Goal: Task Accomplishment & Management: Complete application form

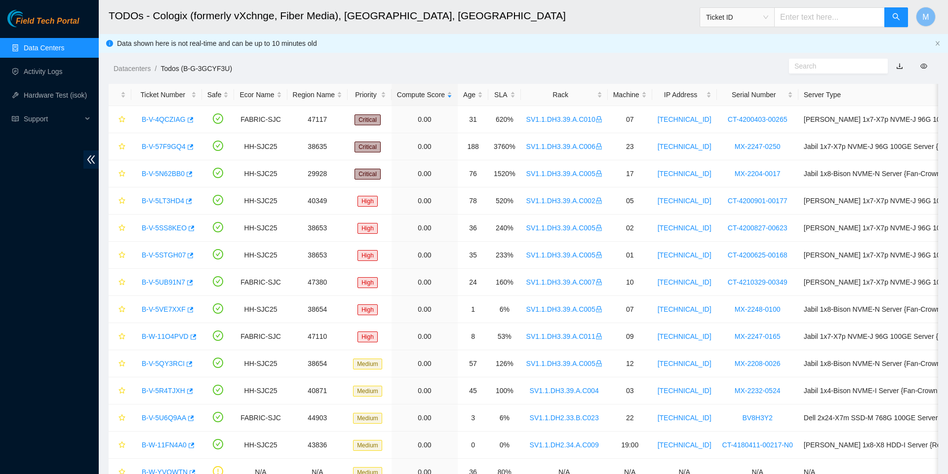
scroll to position [28, 0]
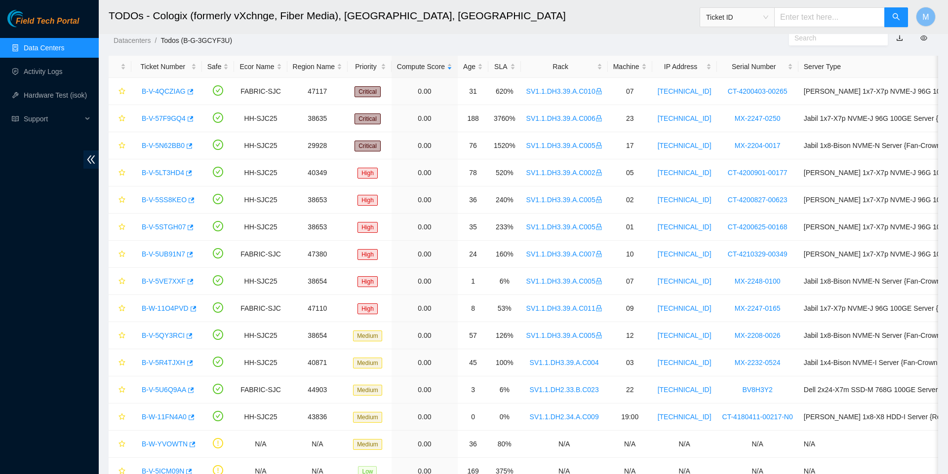
click at [63, 81] on ul "Data Centers Activity Logs Hardware Test (isok) Support" at bounding box center [49, 83] width 99 height 95
click at [62, 74] on link "Activity Logs" at bounding box center [43, 72] width 39 height 8
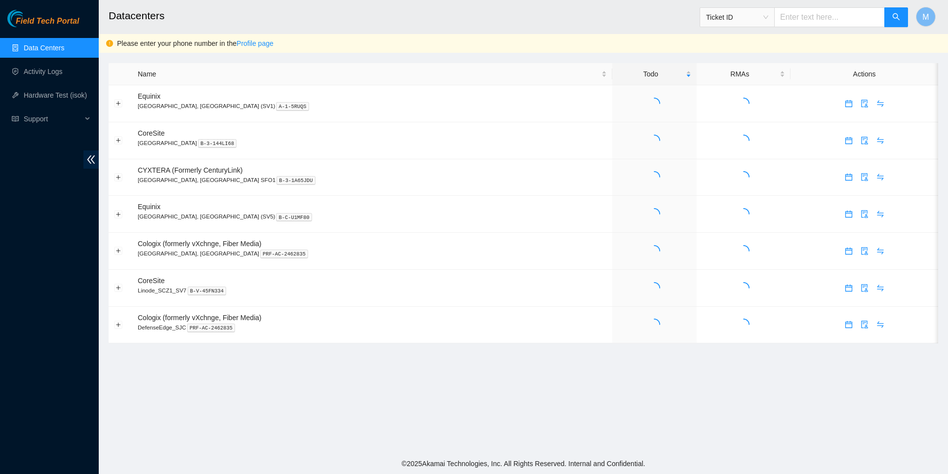
click at [62, 74] on link "Activity Logs" at bounding box center [43, 72] width 39 height 8
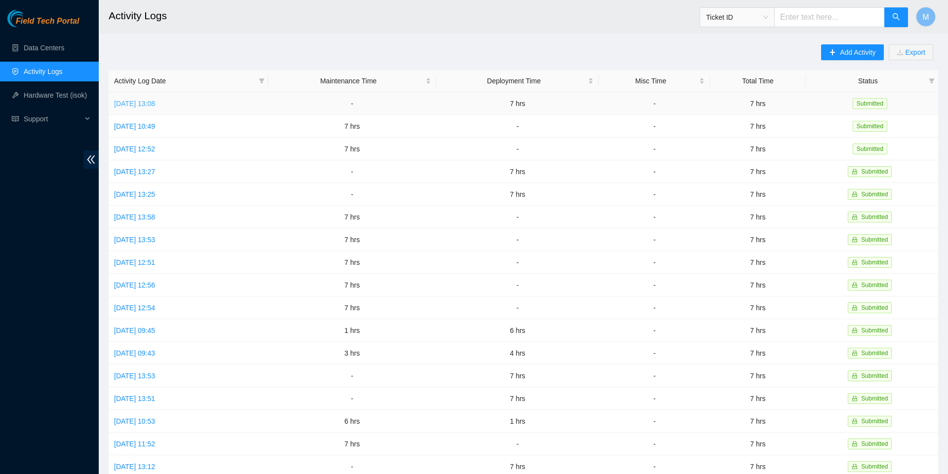
click at [155, 105] on link "[DATE] 13:08" at bounding box center [134, 104] width 41 height 8
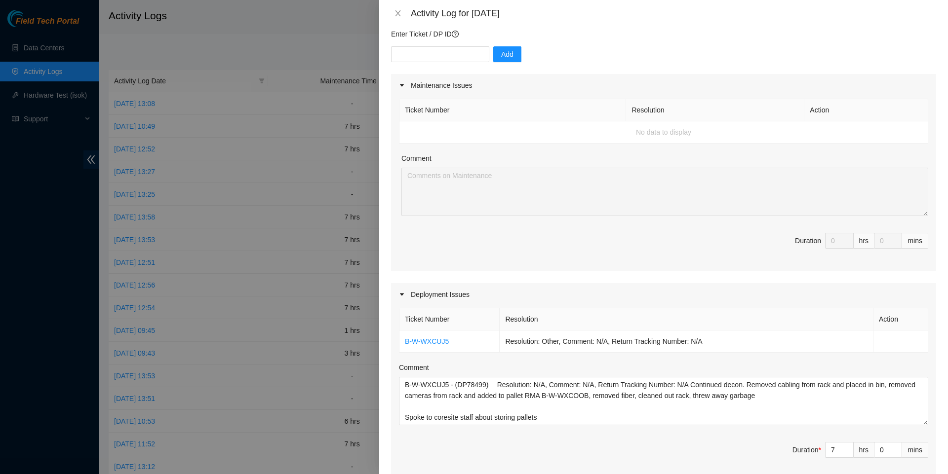
scroll to position [87, 0]
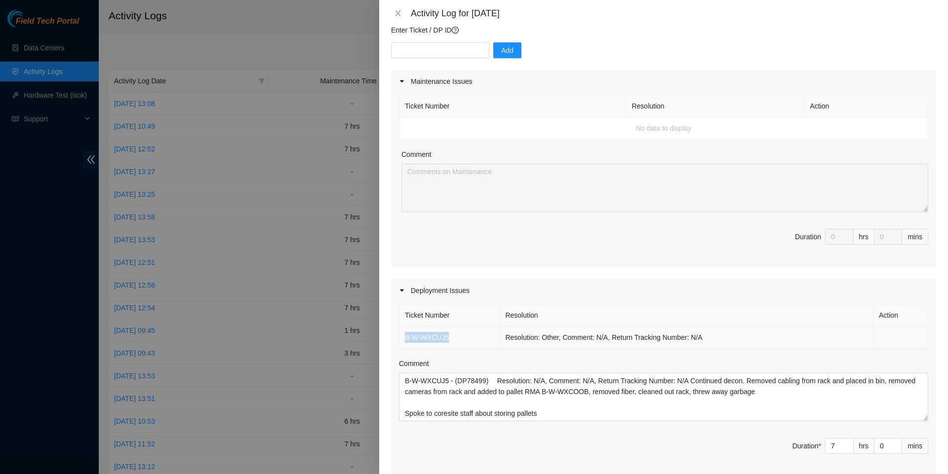
drag, startPoint x: 403, startPoint y: 346, endPoint x: 475, endPoint y: 347, distance: 72.1
click at [475, 347] on td "B-W-WXCUJ5" at bounding box center [449, 338] width 100 height 22
copy link "B-W-WXCUJ5"
click at [397, 13] on icon "close" at bounding box center [398, 13] width 8 height 8
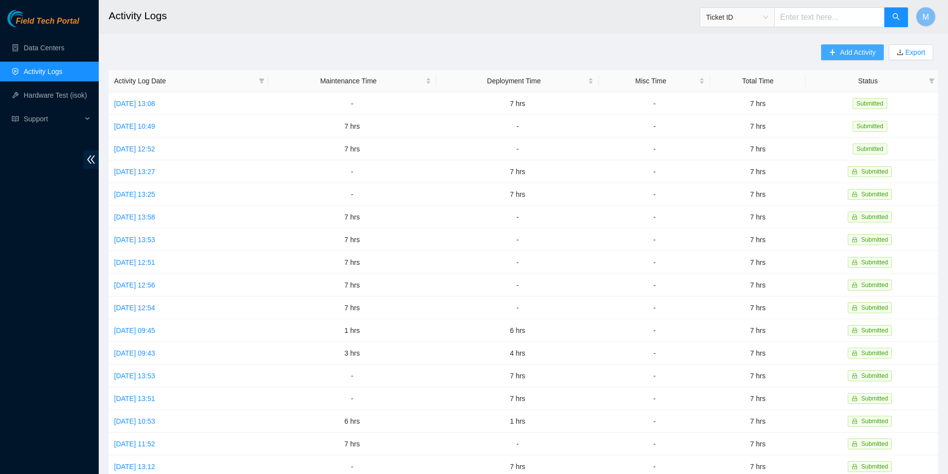
click at [843, 50] on span "Add Activity" at bounding box center [858, 52] width 36 height 11
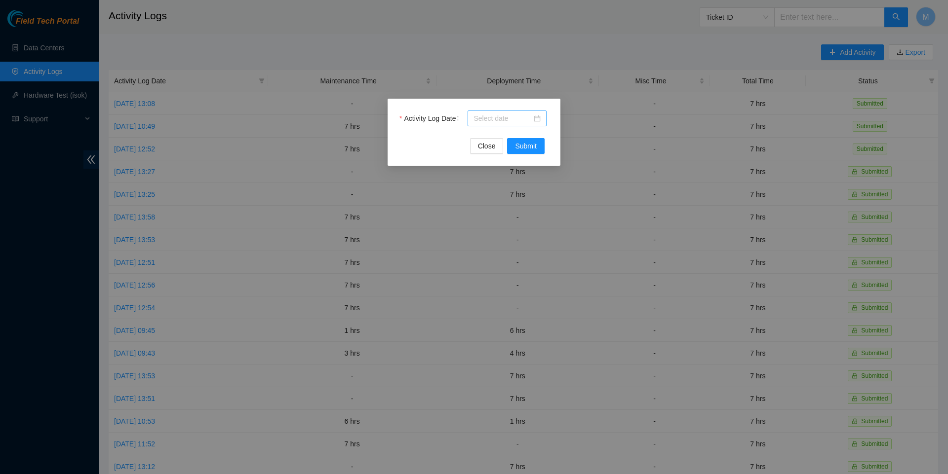
click at [537, 119] on div at bounding box center [506, 118] width 67 height 11
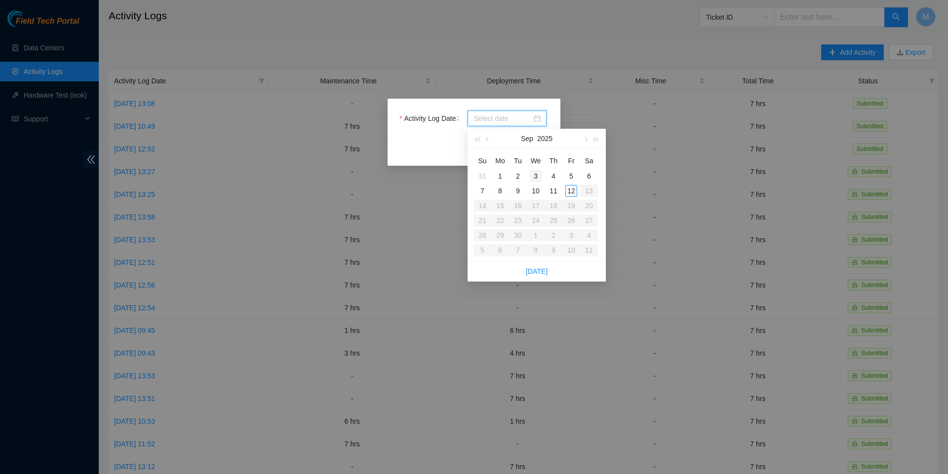
type input "[DATE]"
click at [536, 191] on div "10" at bounding box center [536, 191] width 12 height 12
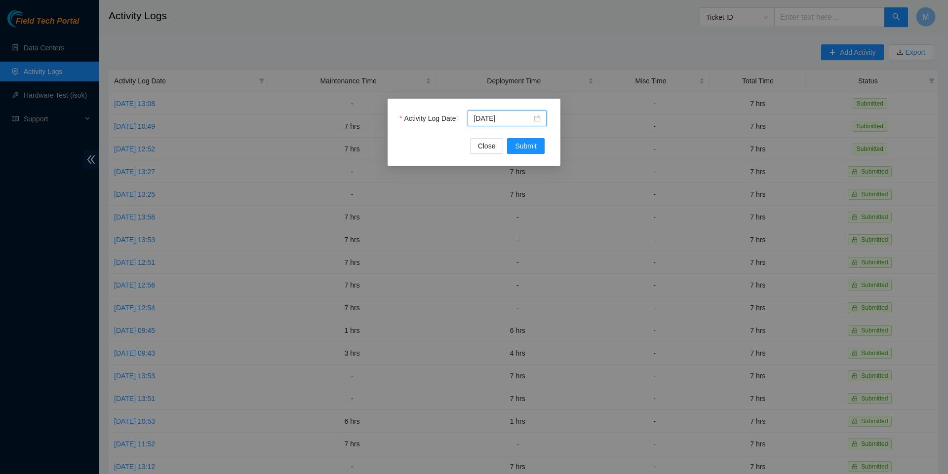
click at [530, 155] on div "Activity Log Date [DATE] Close Submit" at bounding box center [473, 132] width 173 height 67
click at [529, 149] on span "Submit" at bounding box center [526, 146] width 22 height 11
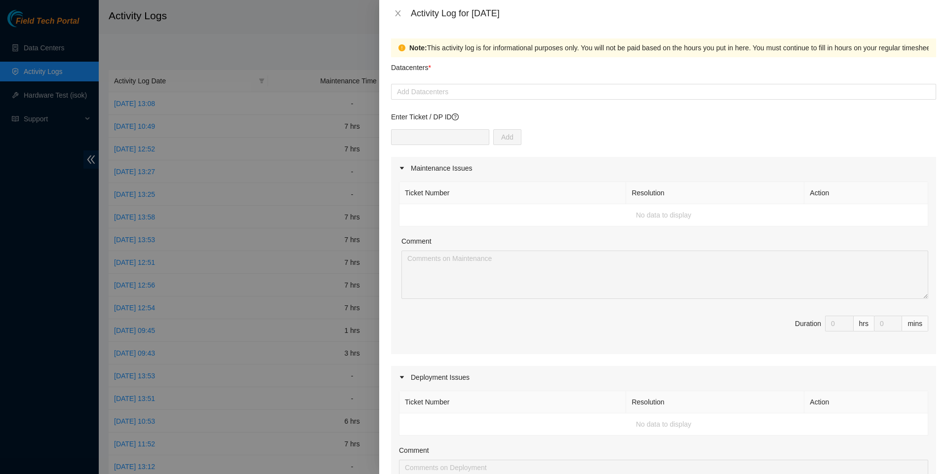
click at [487, 78] on div "Datacenters *" at bounding box center [663, 70] width 545 height 27
click at [484, 89] on div at bounding box center [663, 92] width 540 height 12
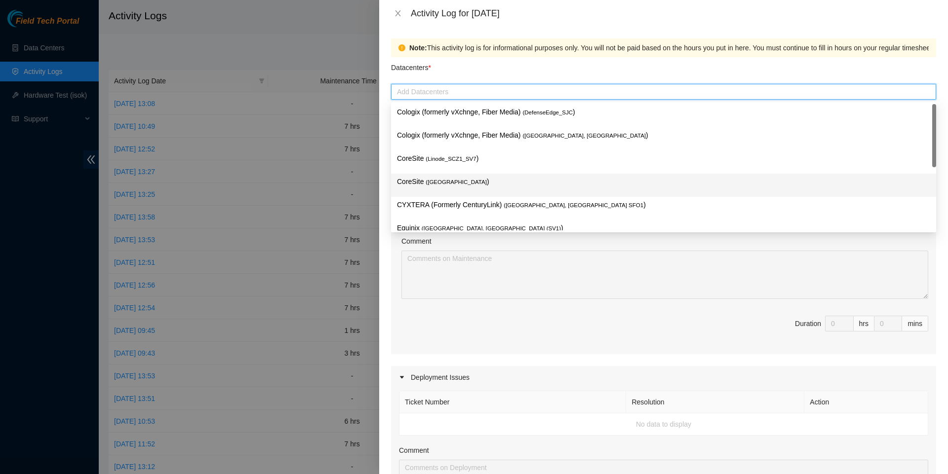
click at [469, 180] on span "( [GEOGRAPHIC_DATA]" at bounding box center [456, 182] width 61 height 6
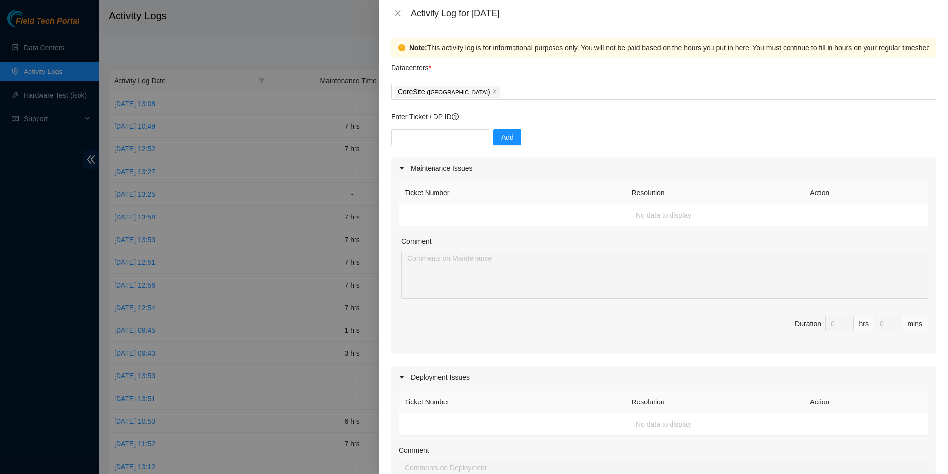
click at [445, 351] on div "Ticket Number Resolution Action No data to display Comment Duration 0 hrs 0 mins" at bounding box center [663, 267] width 545 height 175
click at [428, 141] on input "text" at bounding box center [440, 137] width 98 height 16
paste input "B-W-WXCUJ5"
type input "B-W-WXCUJ5"
click at [513, 141] on span "Add" at bounding box center [507, 137] width 12 height 11
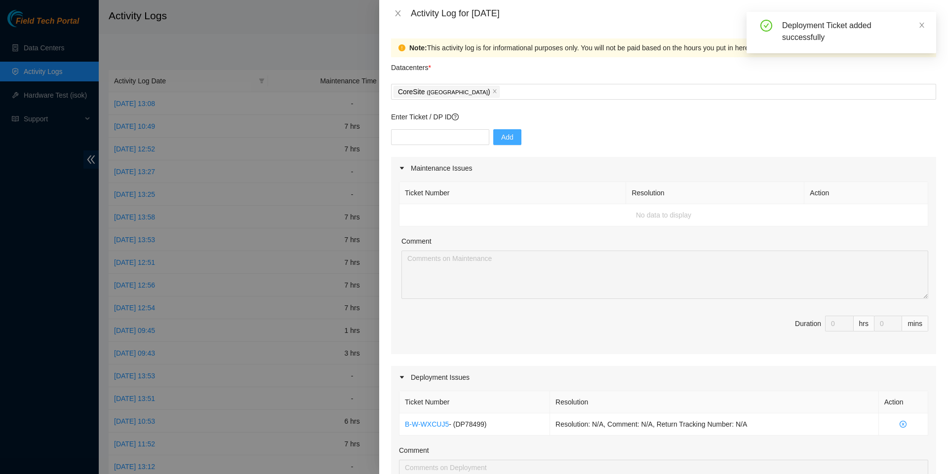
scroll to position [92, 0]
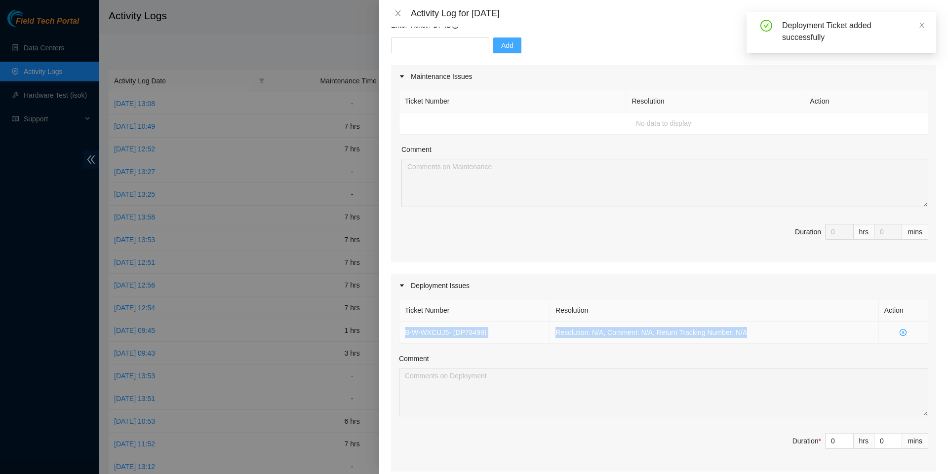
drag, startPoint x: 767, startPoint y: 338, endPoint x: 400, endPoint y: 342, distance: 367.3
click at [400, 342] on tr "B-W-WXCUJ5 - ( DP78499 ) Resolution: N/A, Comment: N/A, Return Tracking Number:…" at bounding box center [663, 333] width 529 height 22
copy tr "B-W-WXCUJ5 - ( DP78499 ) Resolution: N/A, Comment: N/A, Return Tracking Number:…"
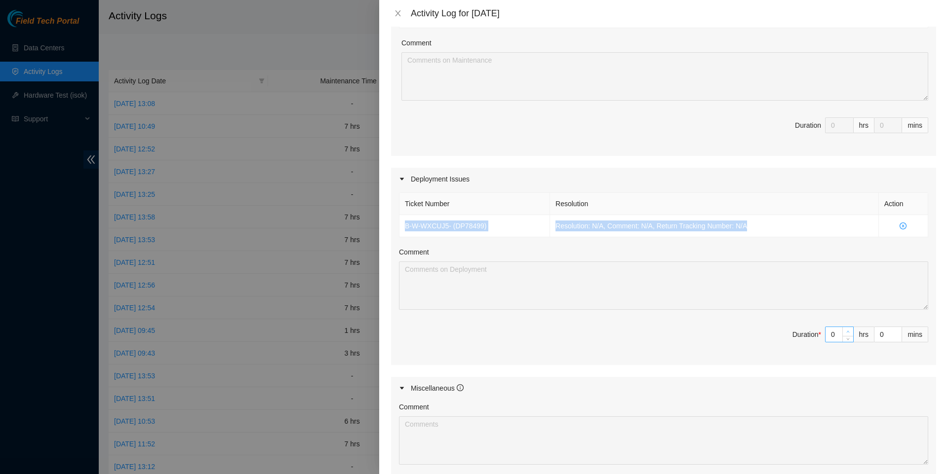
type input "1"
click at [846, 334] on icon "up" at bounding box center [847, 331] width 3 height 3
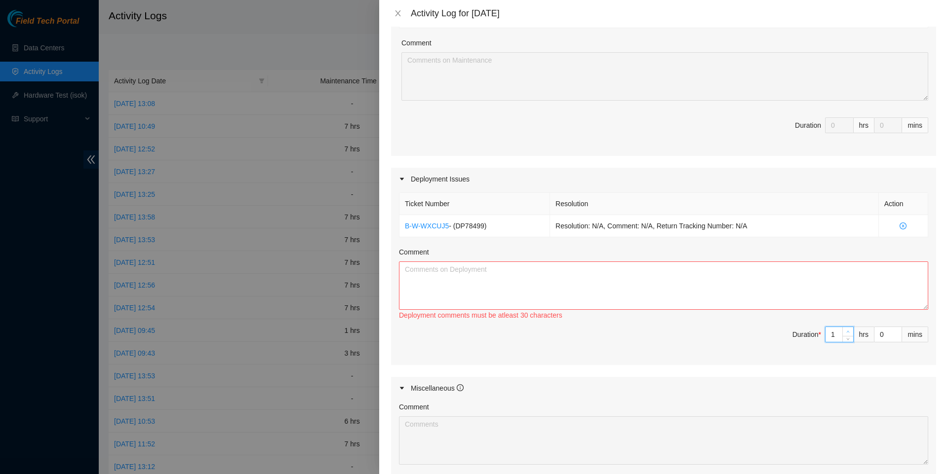
type input "2"
click at [846, 334] on icon "up" at bounding box center [847, 331] width 3 height 3
type input "3"
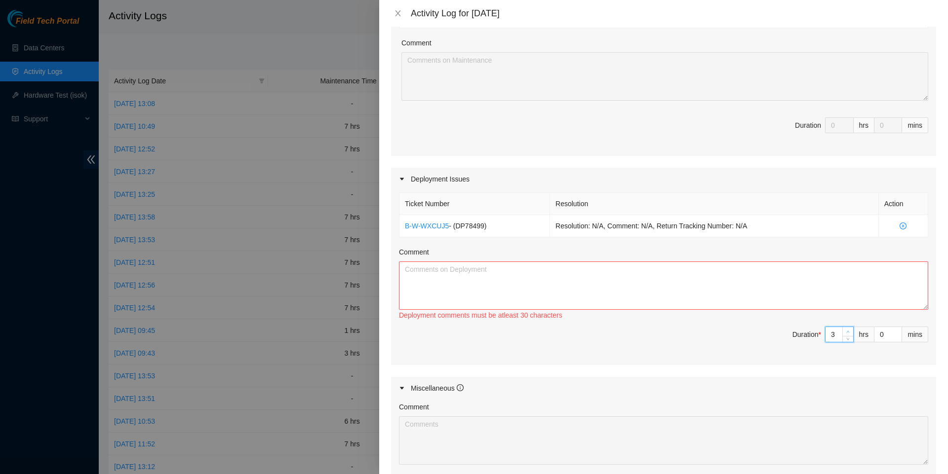
click at [846, 334] on icon "up" at bounding box center [847, 331] width 3 height 3
type input "4"
click at [846, 334] on icon "up" at bounding box center [847, 331] width 3 height 3
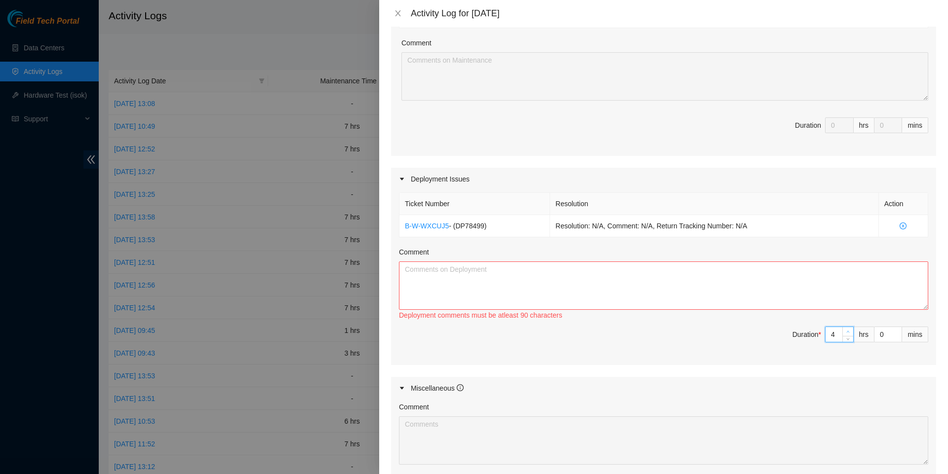
type input "6"
click at [846, 334] on icon "up" at bounding box center [847, 331] width 3 height 3
type input "7"
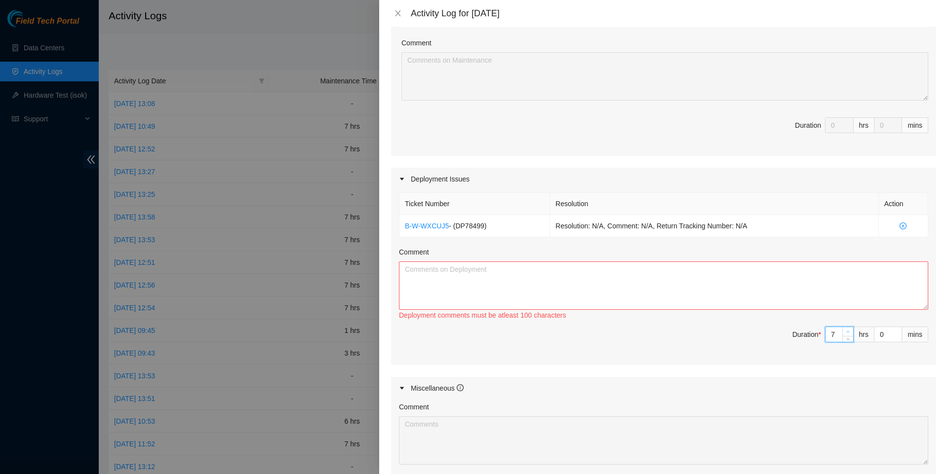
click at [846, 334] on icon "up" at bounding box center [847, 331] width 3 height 3
click at [797, 307] on textarea "Comment" at bounding box center [663, 286] width 529 height 48
paste textarea "B-W-WXCUJ5 - (DP78499) Resolution: N/A, Comment: N/A, Return Tracking Number: N…"
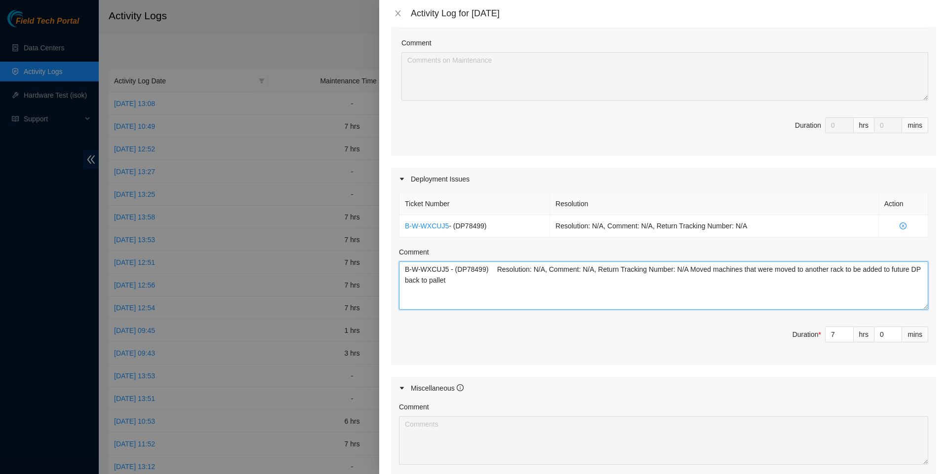
click at [757, 277] on textarea "B-W-WXCUJ5 - (DP78499) Resolution: N/A, Comment: N/A, Return Tracking Number: N…" at bounding box center [663, 286] width 529 height 48
click at [760, 293] on textarea "B-W-WXCUJ5 - (DP78499) Resolution: N/A, Comment: N/A, Return Tracking Number: N…" at bounding box center [663, 286] width 529 height 48
click at [501, 290] on textarea "B-W-WXCUJ5 - (DP78499) Resolution: N/A, Comment: N/A, Return Tracking Number: N…" at bounding box center [663, 286] width 529 height 48
click at [571, 299] on textarea "B-W-WXCUJ5 - (DP78499) Resolution: N/A, Comment: N/A, Return Tracking Number: N…" at bounding box center [663, 286] width 529 height 48
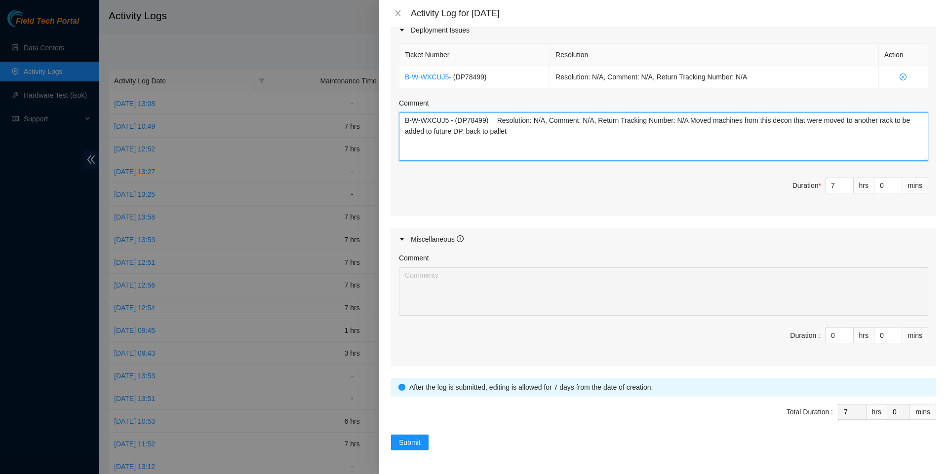
scroll to position [362, 0]
type textarea "B-W-WXCUJ5 - (DP78499) Resolution: N/A, Comment: N/A, Return Tracking Number: N…"
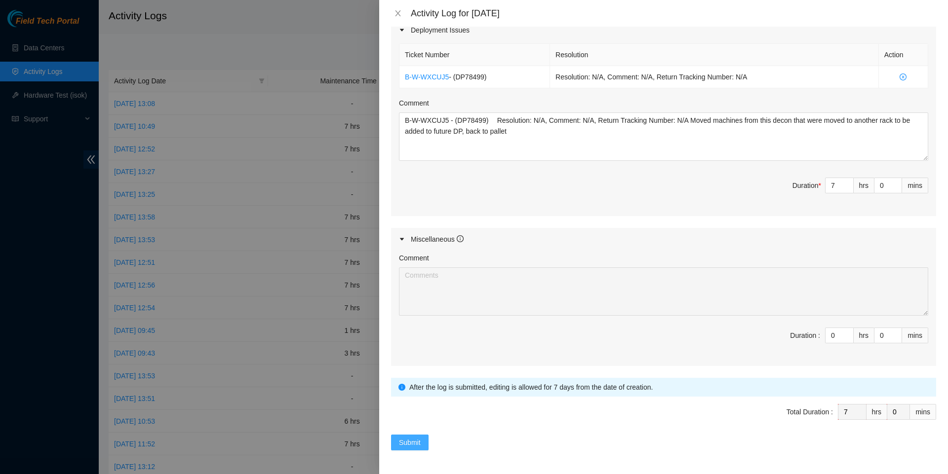
click at [416, 449] on button "Submit" at bounding box center [410, 443] width 38 height 16
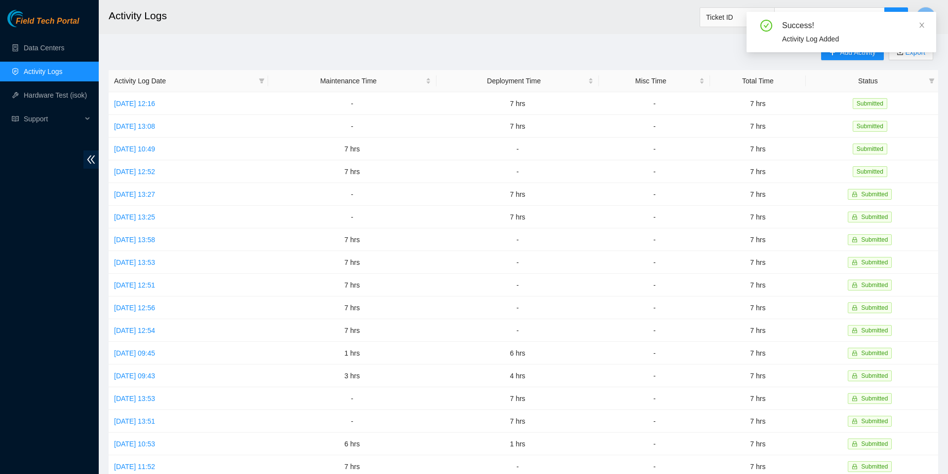
click at [917, 25] on div "Success!" at bounding box center [853, 26] width 142 height 12
click at [923, 25] on icon "close" at bounding box center [921, 25] width 7 height 7
click at [859, 53] on span "Add Activity" at bounding box center [858, 52] width 36 height 11
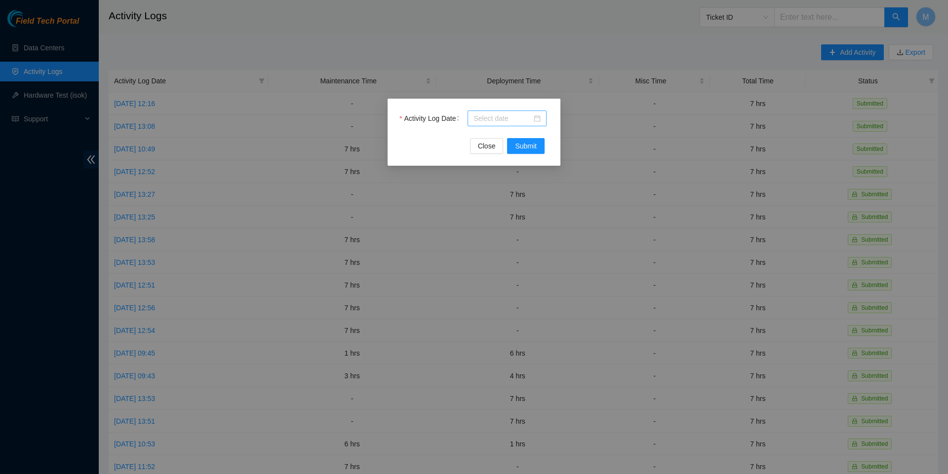
click at [537, 117] on div at bounding box center [506, 118] width 67 height 11
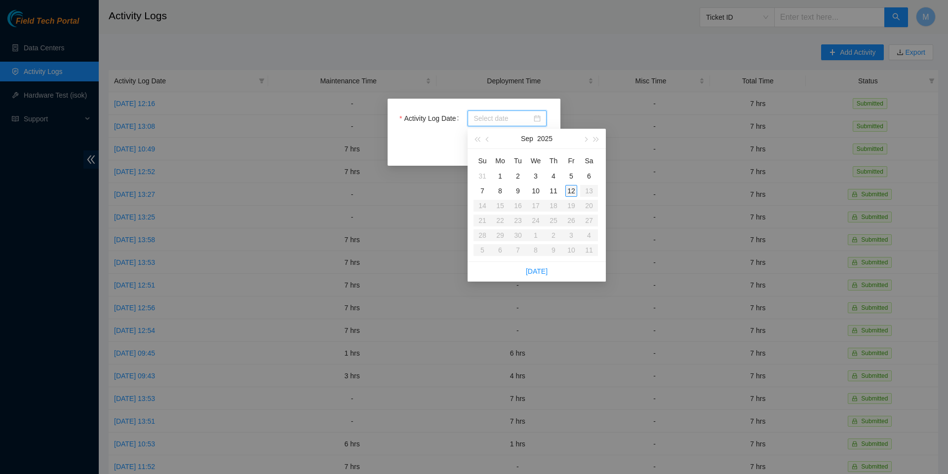
type input "[DATE]"
click at [553, 188] on div "11" at bounding box center [553, 191] width 12 height 12
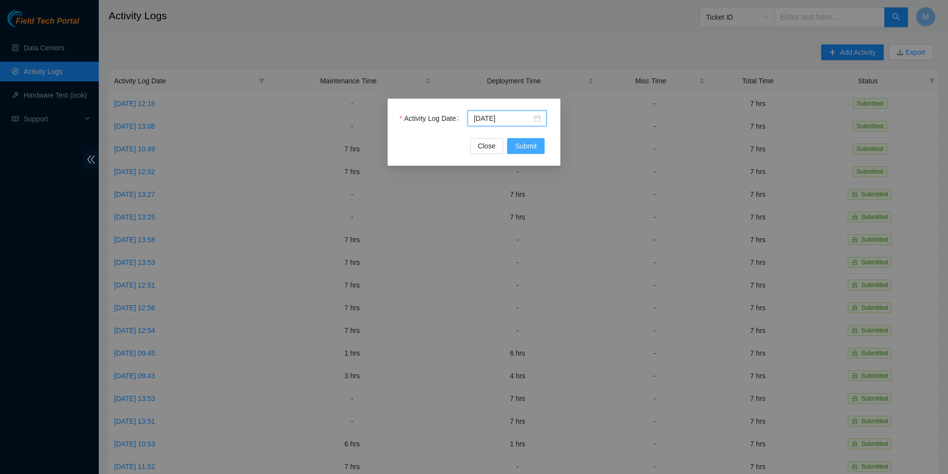
click at [530, 143] on span "Submit" at bounding box center [526, 146] width 22 height 11
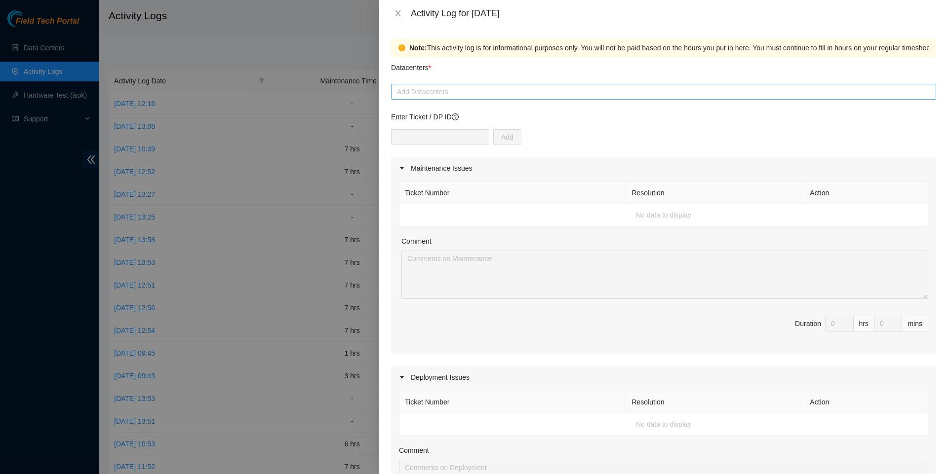
click at [466, 92] on div at bounding box center [663, 92] width 540 height 12
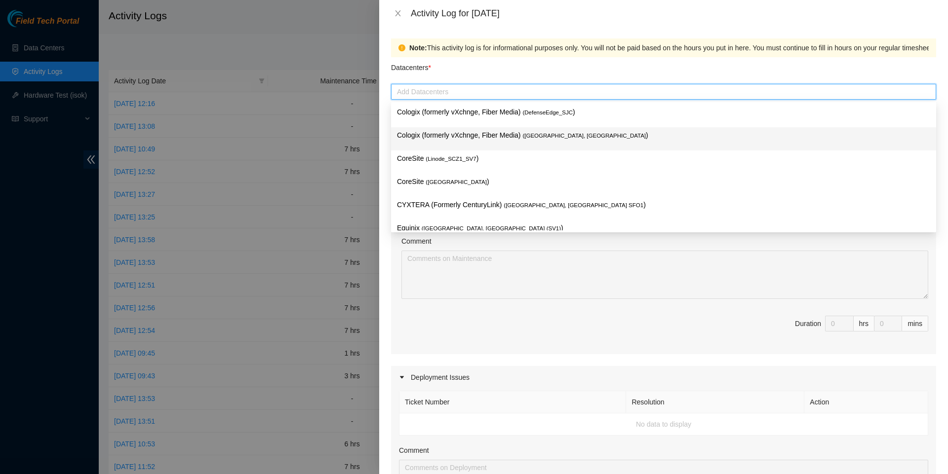
click at [471, 131] on p "Cologix (formerly vXchnge, Fiber Media) ( [GEOGRAPHIC_DATA], [GEOGRAPHIC_DATA] )" at bounding box center [663, 135] width 533 height 11
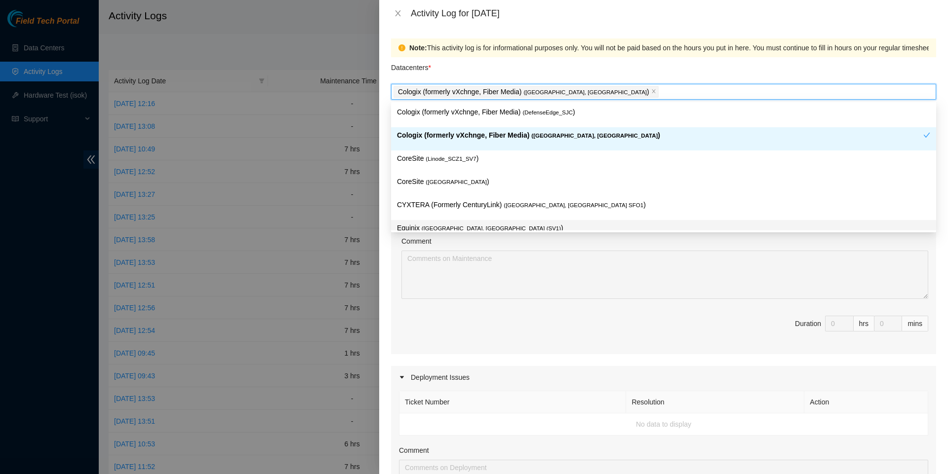
click at [417, 372] on div "Maintenance Issues Ticket Number Resolution Action No data to display Comment D…" at bounding box center [663, 435] width 545 height 557
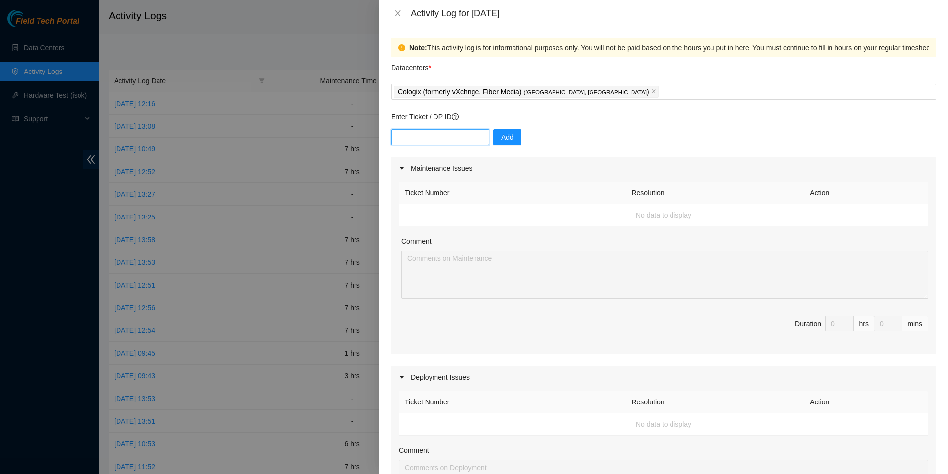
click at [461, 141] on input "text" at bounding box center [440, 137] width 98 height 16
paste input "DP82680"
type input "DP82680"
click at [513, 141] on span "Add" at bounding box center [507, 137] width 12 height 11
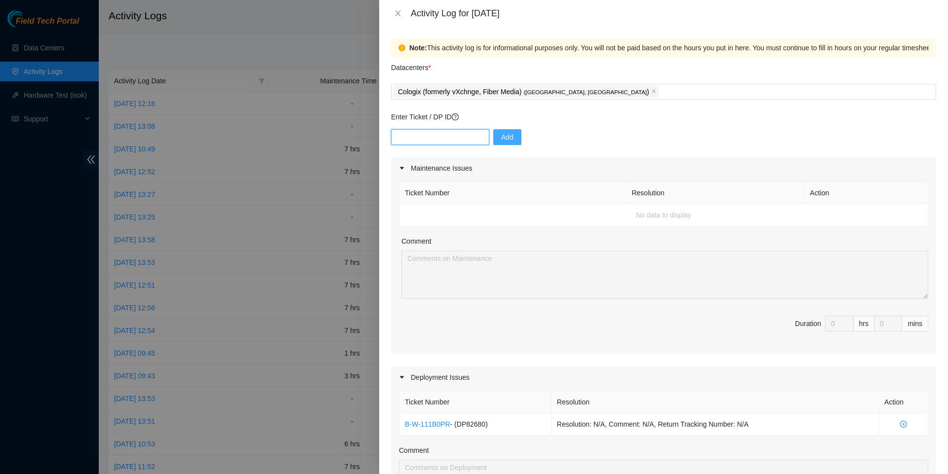
click at [457, 145] on input "text" at bounding box center [440, 137] width 98 height 16
paste input "DP79324"
type input "DP79324"
click at [510, 134] on span "Add" at bounding box center [507, 137] width 12 height 11
click at [471, 139] on input "text" at bounding box center [440, 137] width 98 height 16
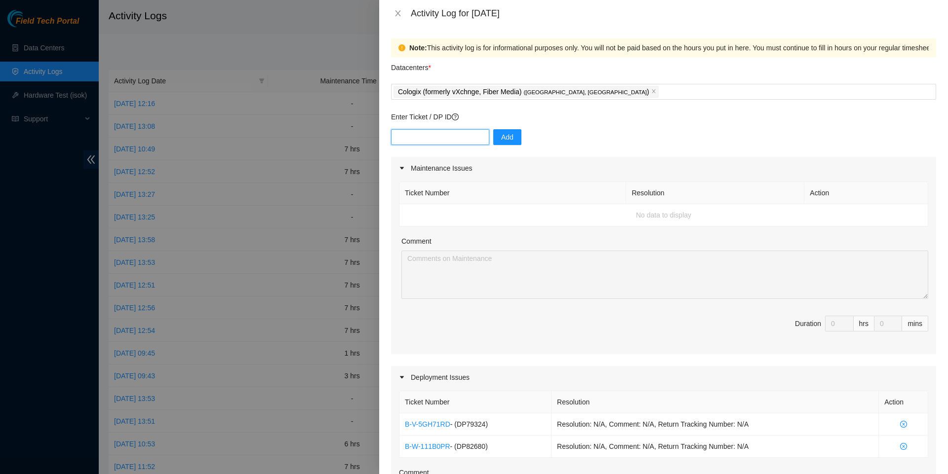
paste input "DP82679"
type input "DP82679"
click at [512, 141] on span "Add" at bounding box center [507, 137] width 12 height 11
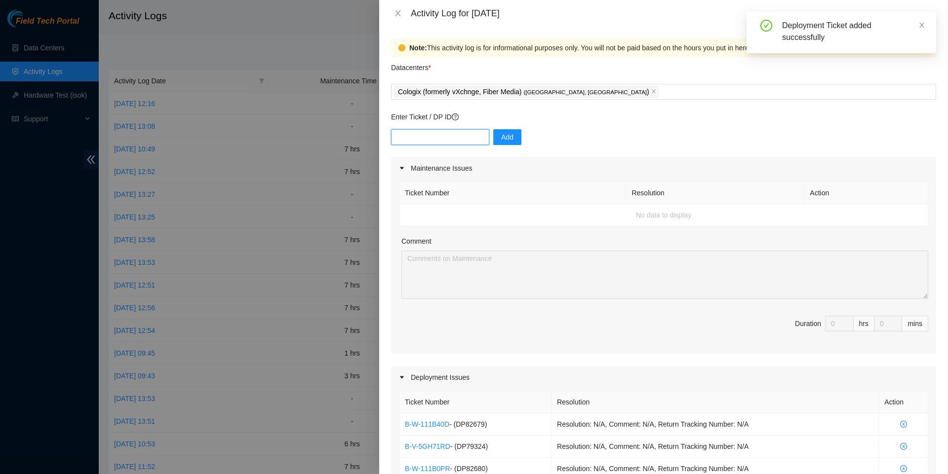
click at [410, 131] on input "text" at bounding box center [440, 137] width 98 height 16
paste input "DP82681"
type input "DP82681"
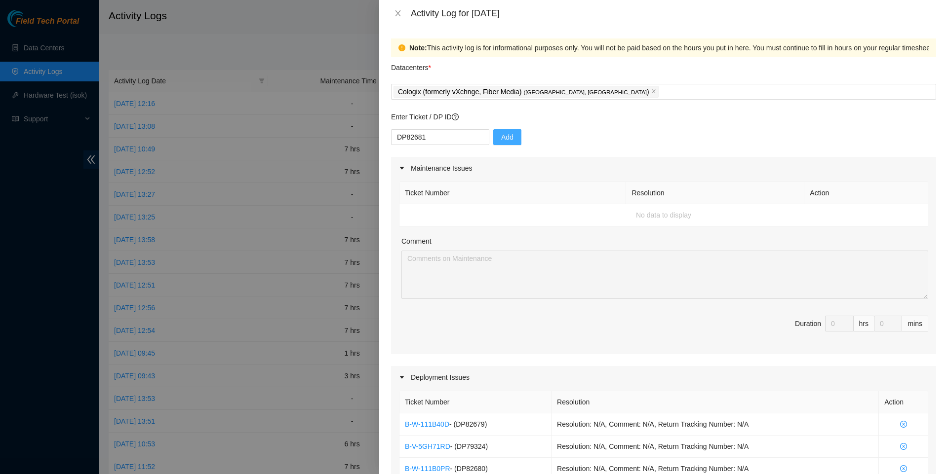
click at [519, 139] on button "Add" at bounding box center [507, 137] width 28 height 16
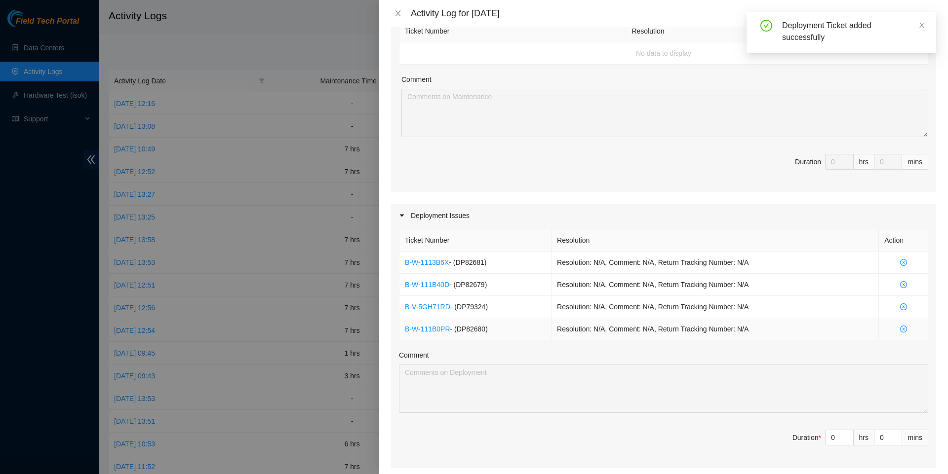
scroll to position [210, 0]
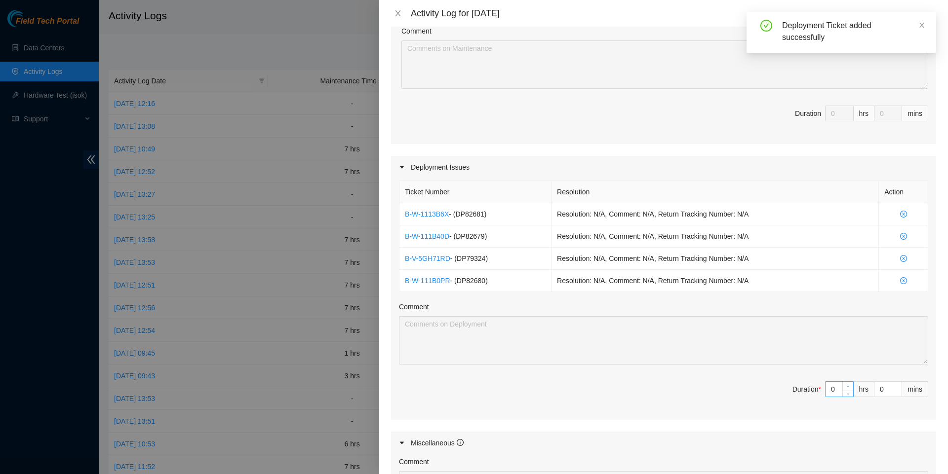
type input "1"
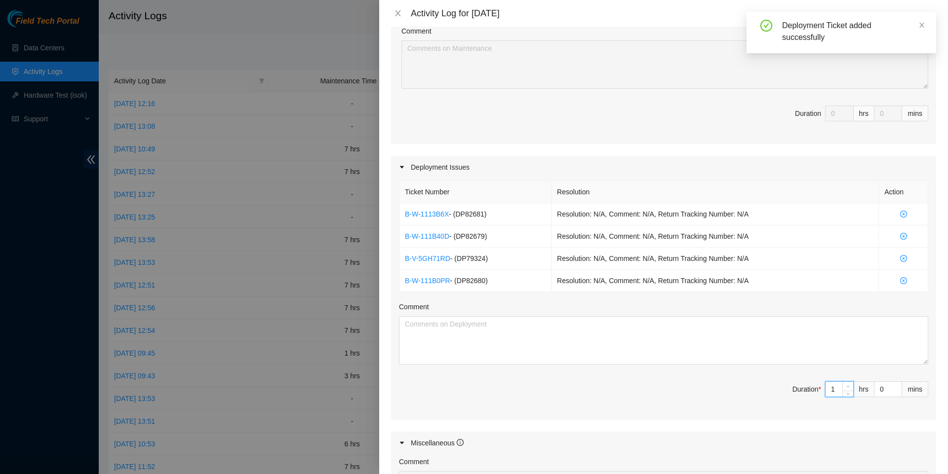
click at [846, 391] on span "Increase Value" at bounding box center [847, 386] width 11 height 9
type input "2"
click at [846, 391] on span "Increase Value" at bounding box center [847, 386] width 11 height 9
type input "3"
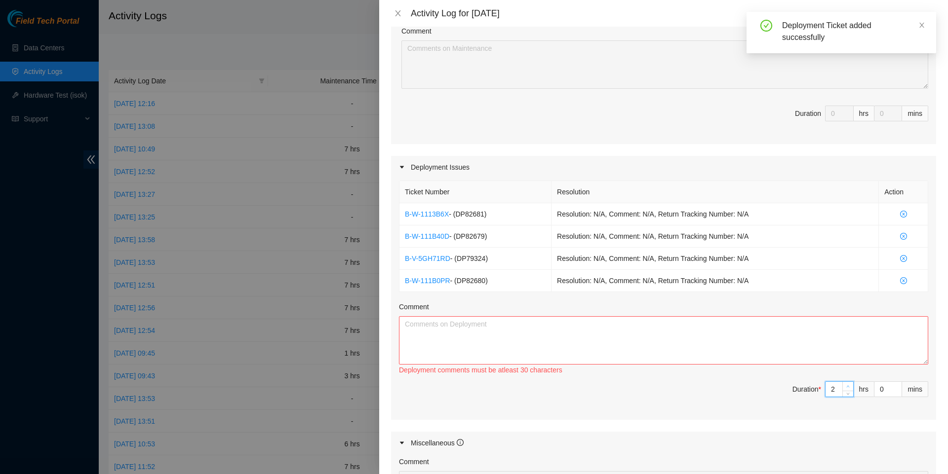
type input "3"
click at [846, 391] on span "Increase Value" at bounding box center [847, 386] width 11 height 9
type input "4"
click at [846, 391] on span "Increase Value" at bounding box center [847, 386] width 11 height 9
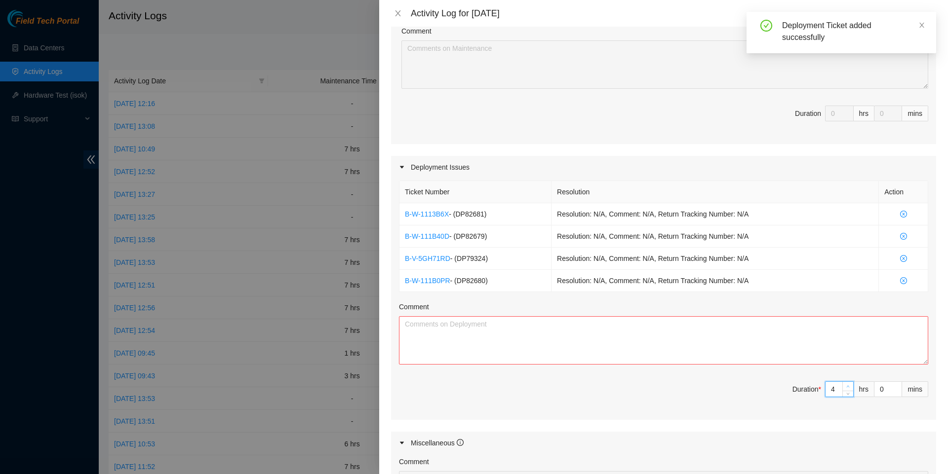
click at [846, 391] on span "Increase Value" at bounding box center [847, 386] width 11 height 9
type input "5"
click at [846, 391] on span "Increase Value" at bounding box center [847, 386] width 11 height 9
type input "6"
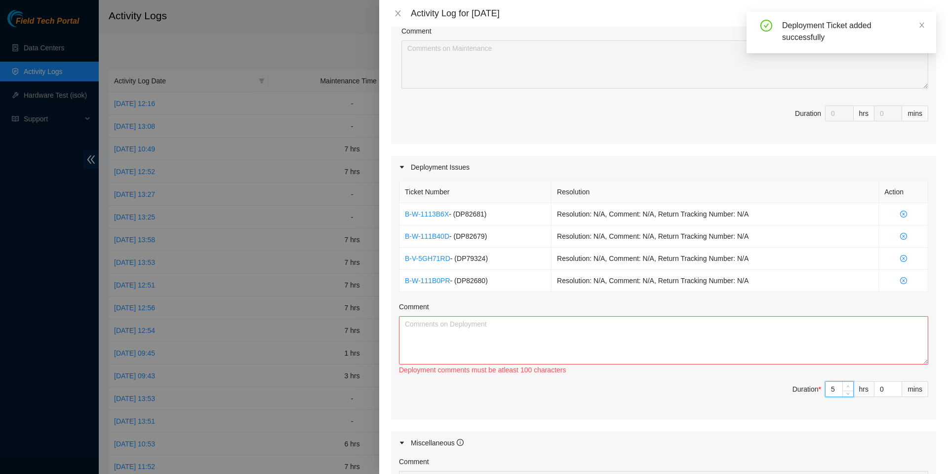
type input "6"
type input "7"
click at [846, 391] on span "Increase Value" at bounding box center [847, 386] width 11 height 9
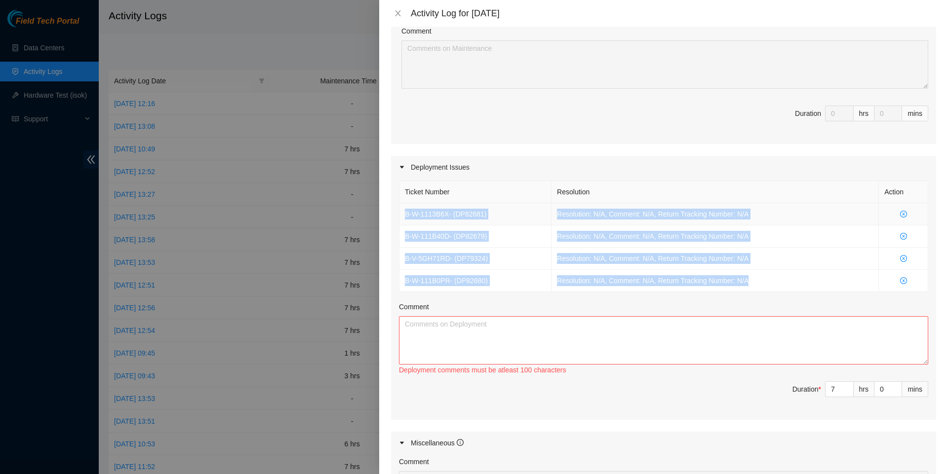
drag, startPoint x: 774, startPoint y: 289, endPoint x: 405, endPoint y: 221, distance: 375.0
click at [405, 221] on tbody "B-W-1113B6X - ( DP82681 ) Resolution: N/A, Comment: N/A, Return Tracking Number…" at bounding box center [663, 247] width 529 height 89
copy tbody "B-W-1113B6X - ( DP82681 ) Resolution: N/A, Comment: N/A, Return Tracking Number…"
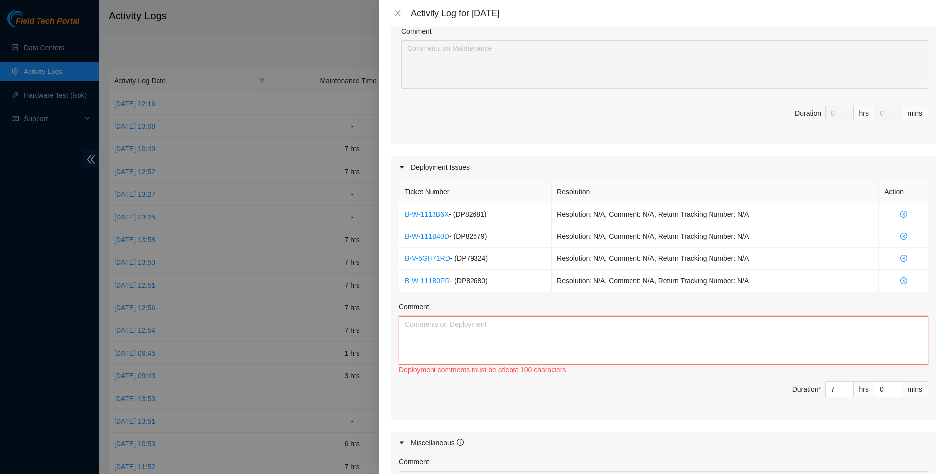
click at [447, 345] on textarea "Comment" at bounding box center [663, 340] width 529 height 48
paste textarea "B-W-1113B6X - (DP82681) Resolution: N/A, Comment: N/A, Return Tracking Number: …"
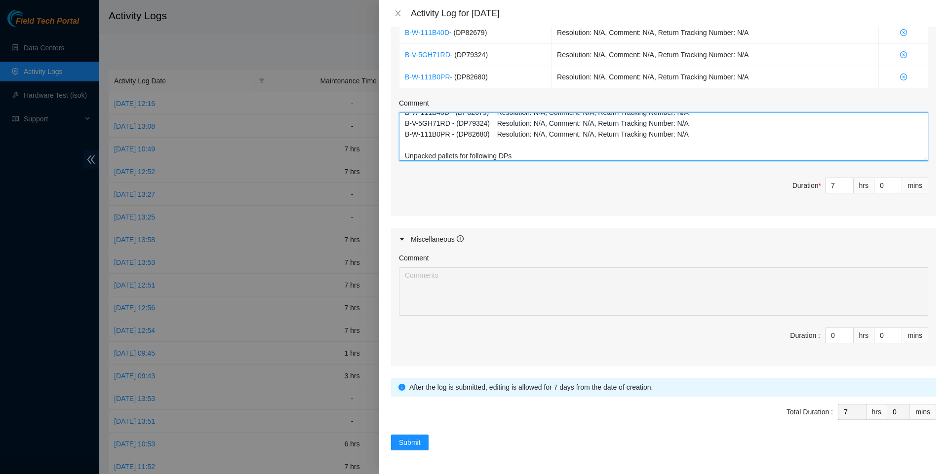
scroll to position [430, 0]
type textarea "B-W-1113B6X - (DP82681) Resolution: N/A, Comment: N/A, Return Tracking Number: …"
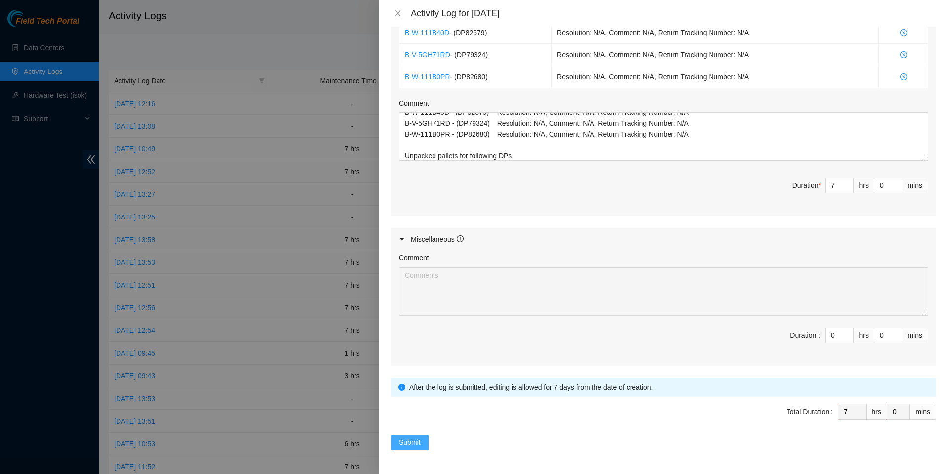
click at [415, 445] on span "Submit" at bounding box center [410, 442] width 22 height 11
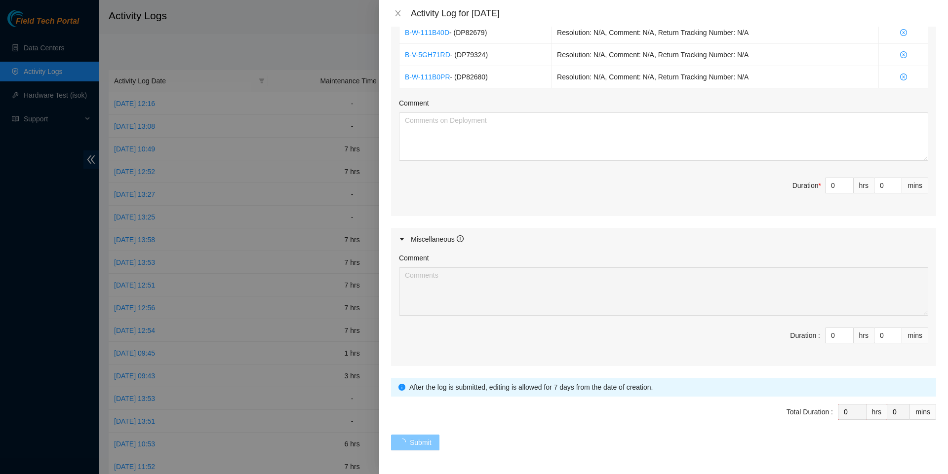
scroll to position [0, 0]
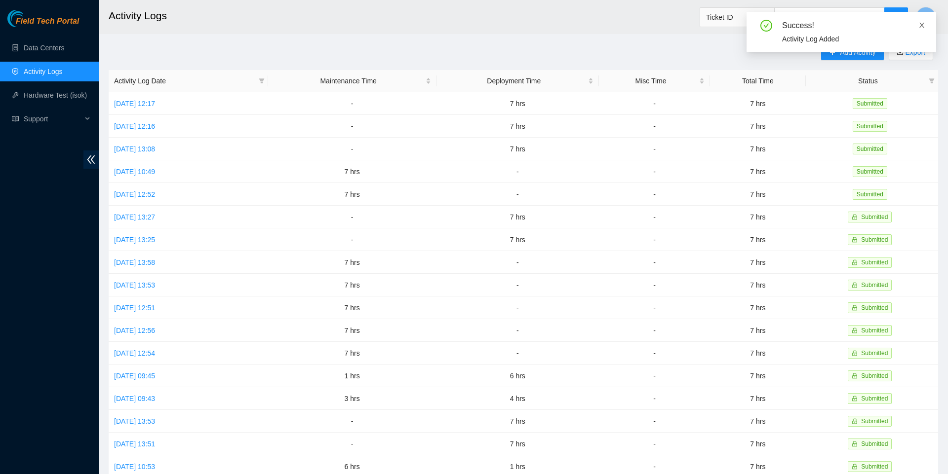
click at [919, 26] on icon "close" at bounding box center [921, 25] width 7 height 7
click at [847, 53] on span "Add Activity" at bounding box center [858, 52] width 36 height 11
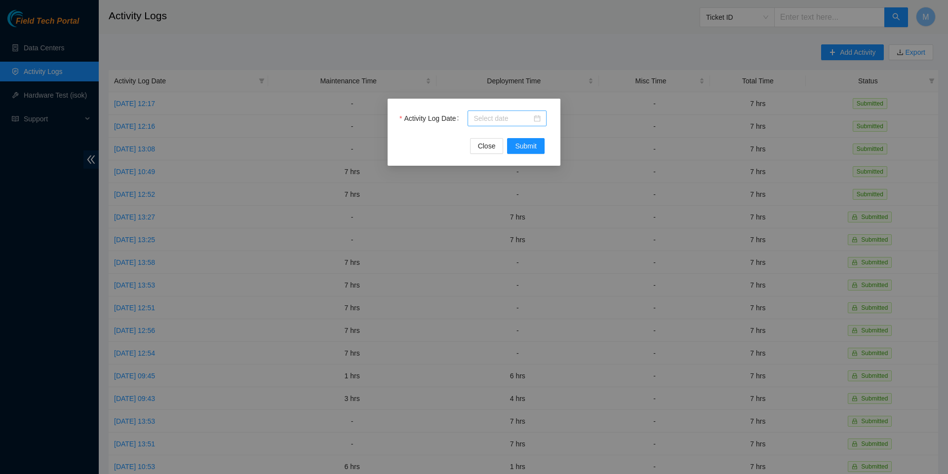
click at [537, 122] on div at bounding box center [506, 118] width 67 height 11
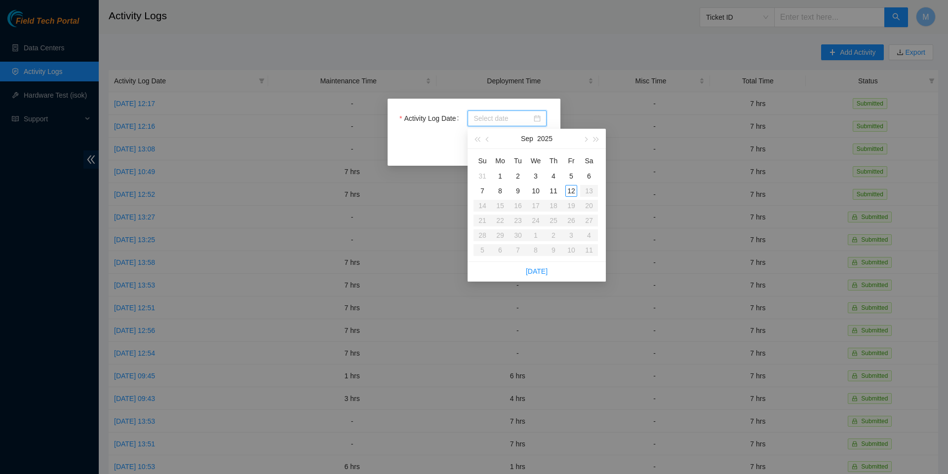
type input "[DATE]"
click at [572, 193] on div "12" at bounding box center [571, 191] width 12 height 12
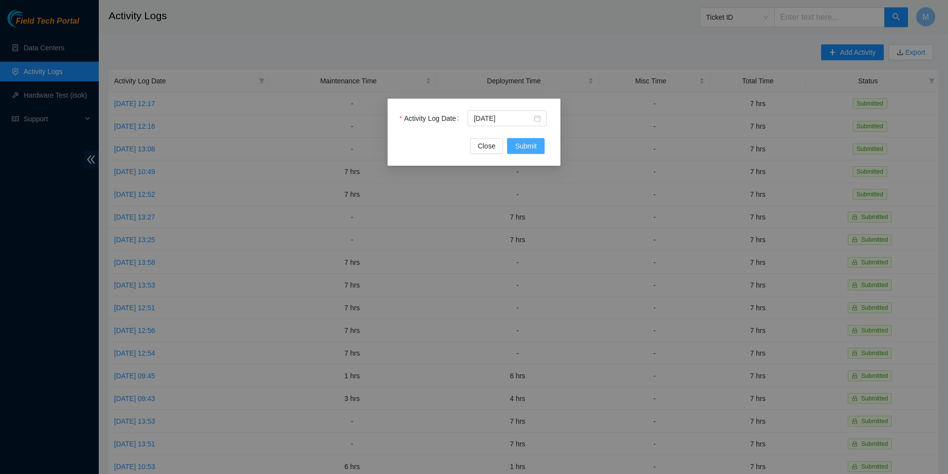
click at [525, 147] on span "Submit" at bounding box center [526, 146] width 22 height 11
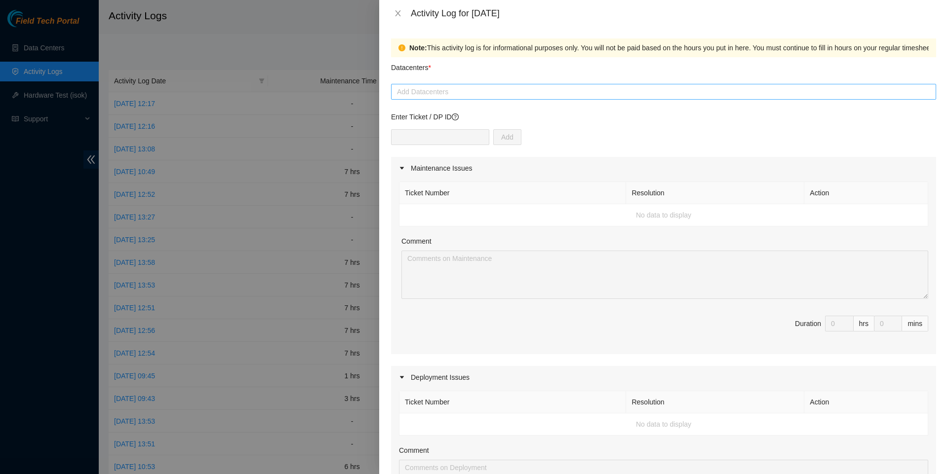
click at [478, 87] on div at bounding box center [663, 92] width 540 height 12
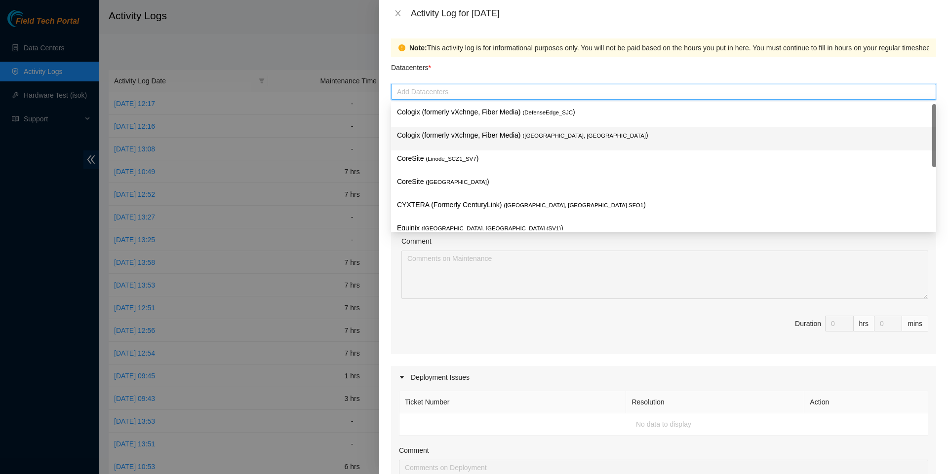
click at [459, 139] on p "Cologix (formerly vXchnge, Fiber Media) ( [GEOGRAPHIC_DATA], [GEOGRAPHIC_DATA] )" at bounding box center [663, 135] width 533 height 11
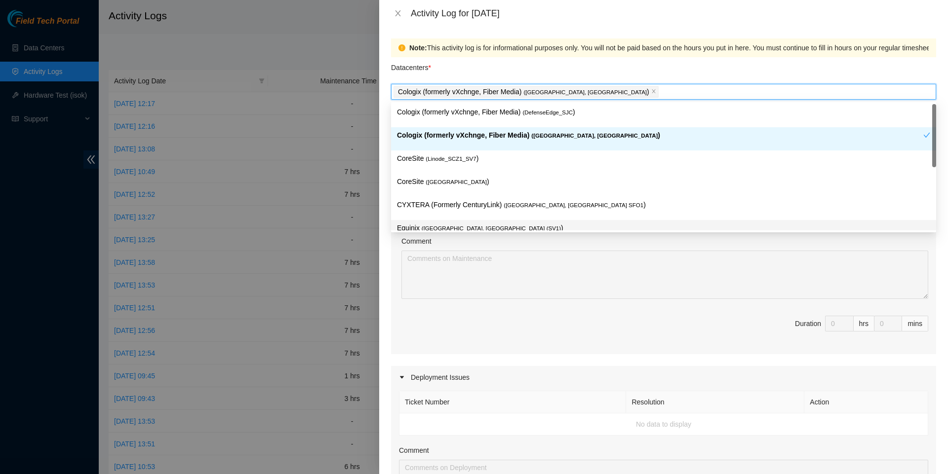
click at [443, 335] on span "Duration 0 hrs 0 mins" at bounding box center [663, 330] width 529 height 28
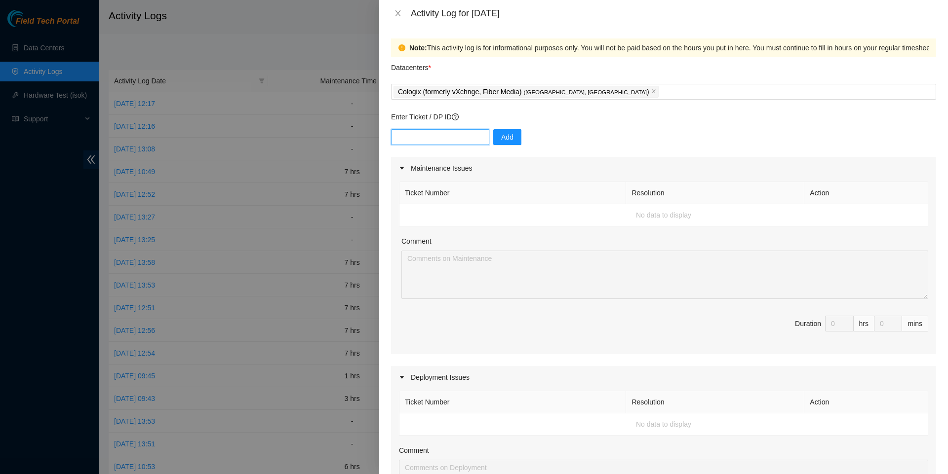
click at [449, 135] on input "text" at bounding box center [440, 137] width 98 height 16
paste input "B-W-1113B6X - (DP82681) Resolution: N/A, Comment: N/A, Return Tracking Number: …"
type input "B-W-1113B6X - (DP82681) Resolution: N/A, Comment: N/A, Return Tracking Number: …"
drag, startPoint x: 486, startPoint y: 139, endPoint x: 198, endPoint y: 137, distance: 287.8
click at [198, 137] on div "Activity Log for [DATE] Note: This activity log is for informational purposes o…" at bounding box center [474, 237] width 948 height 474
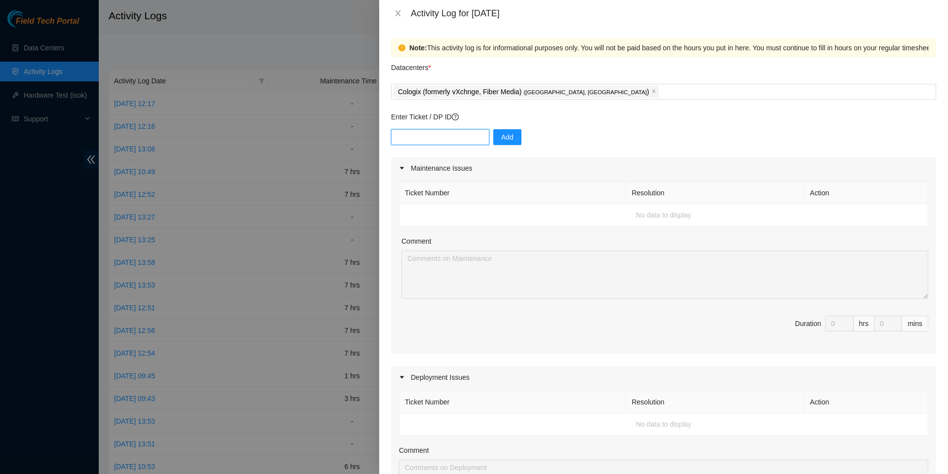
paste input "DP82681"
type input "DP82681"
click at [510, 139] on span "Add" at bounding box center [507, 137] width 12 height 11
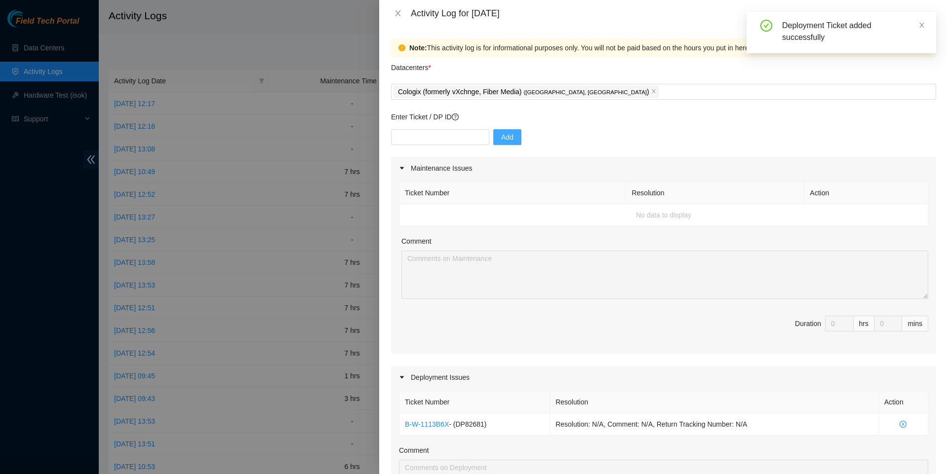
click at [433, 126] on div "Enter Ticket / DP ID Add" at bounding box center [663, 134] width 545 height 45
click at [433, 130] on input "text" at bounding box center [440, 137] width 98 height 16
paste input "DP82679"
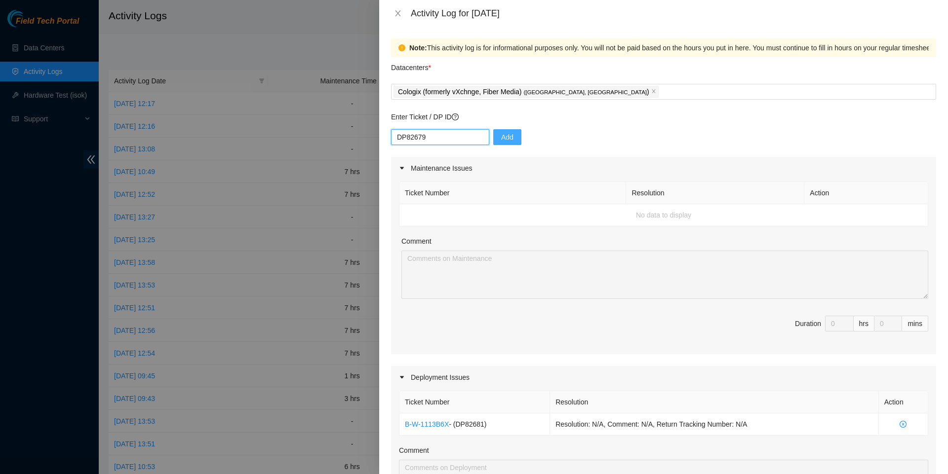
type input "DP82679"
click at [529, 137] on div "DP82679 Add" at bounding box center [663, 143] width 545 height 28
click at [513, 141] on span "Add" at bounding box center [507, 137] width 12 height 11
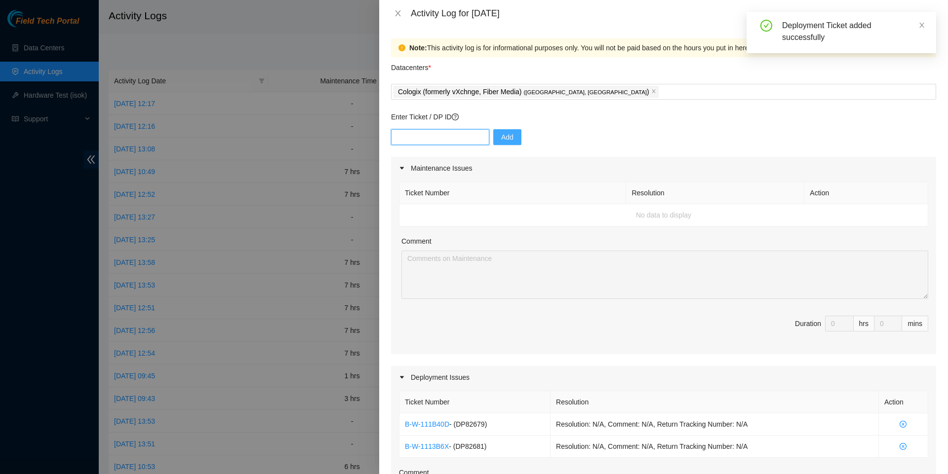
click at [427, 135] on input "text" at bounding box center [440, 137] width 98 height 16
paste input "DP79324"
type input "DP79324"
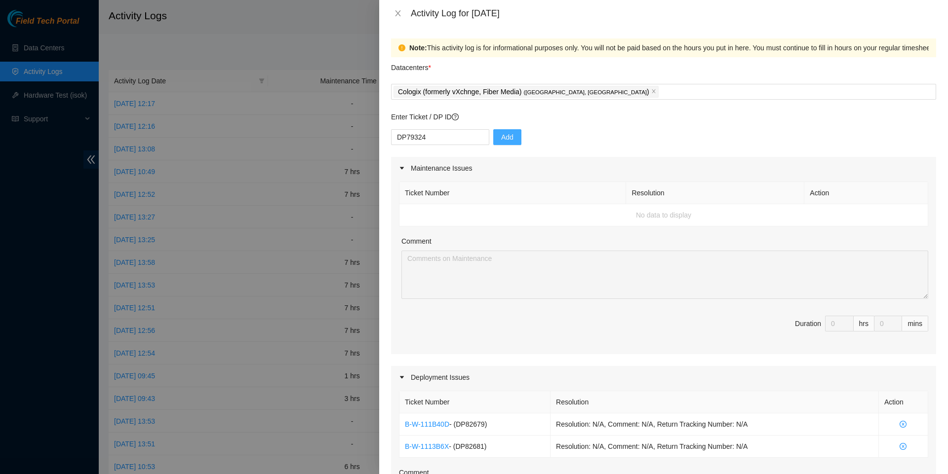
click at [521, 133] on button "Add" at bounding box center [507, 137] width 28 height 16
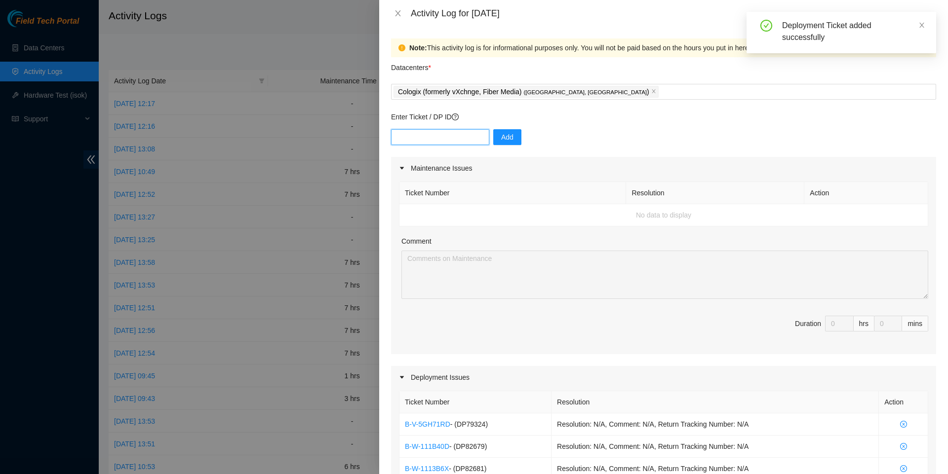
click at [417, 141] on input "text" at bounding box center [440, 137] width 98 height 16
paste input "DP82680"
type input "DP82680"
click at [511, 140] on span "Add" at bounding box center [507, 137] width 12 height 11
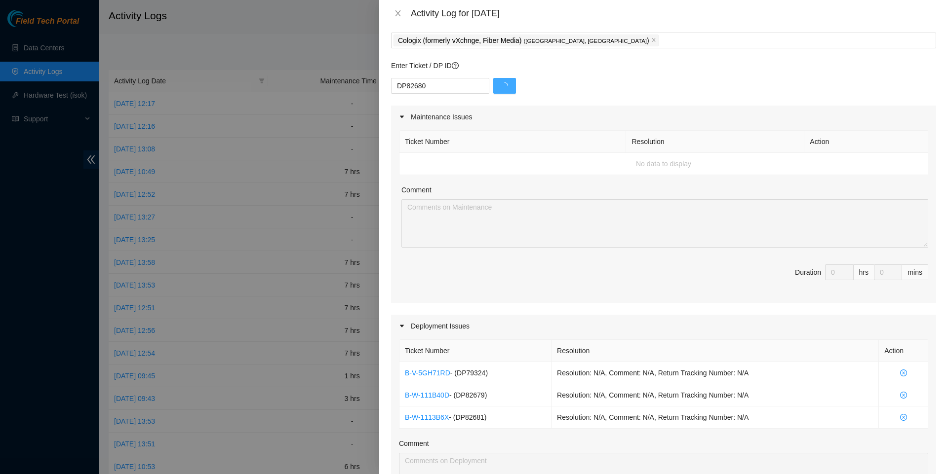
scroll to position [126, 0]
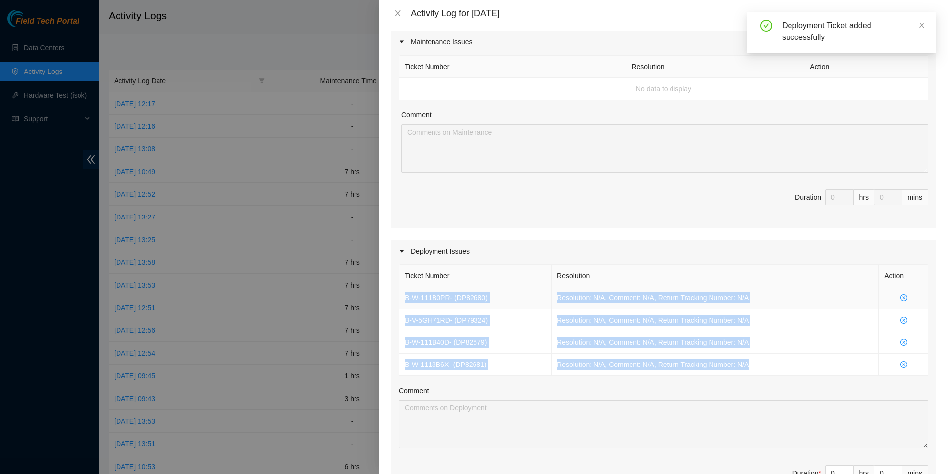
drag, startPoint x: 770, startPoint y: 374, endPoint x: 404, endPoint y: 305, distance: 372.7
click at [404, 305] on tbody "B-W-111B0PR - ( DP82680 ) Resolution: N/A, Comment: N/A, Return Tracking Number…" at bounding box center [663, 331] width 529 height 89
copy tbody "B-W-111B0PR - ( DP82680 ) Resolution: N/A, Comment: N/A, Return Tracking Number…"
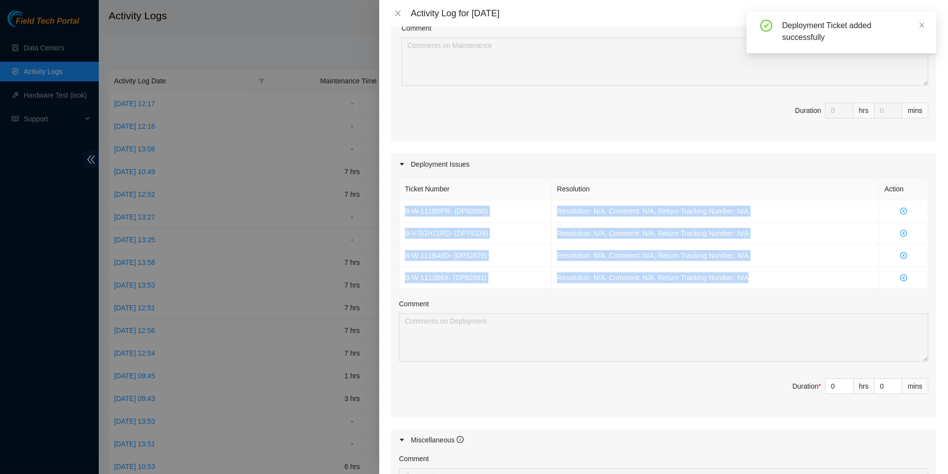
scroll to position [246, 0]
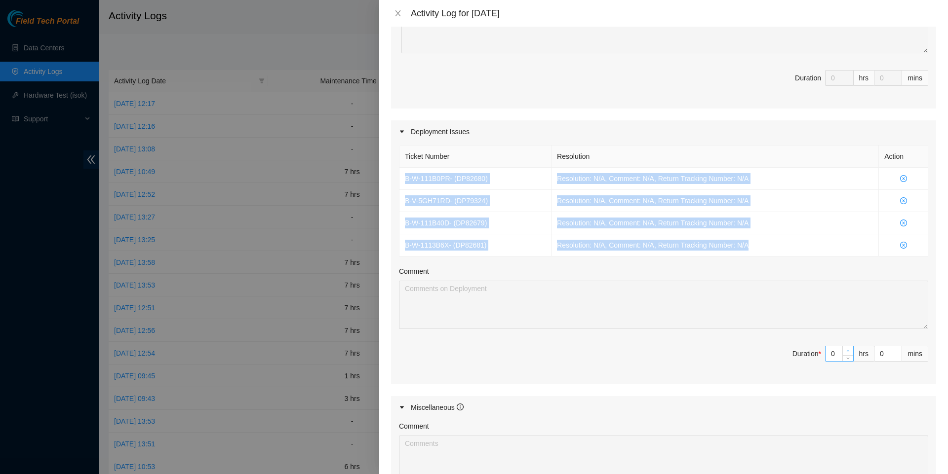
type input "1"
click at [846, 354] on span "up" at bounding box center [848, 351] width 6 height 6
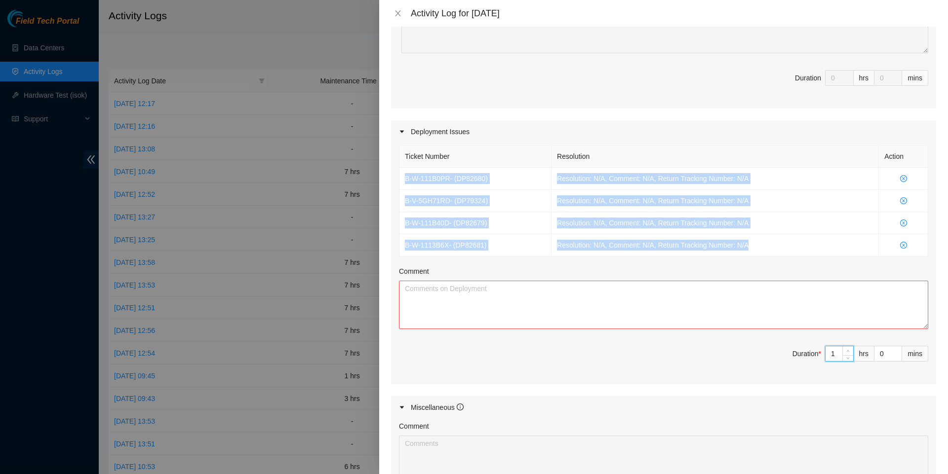
type input "2"
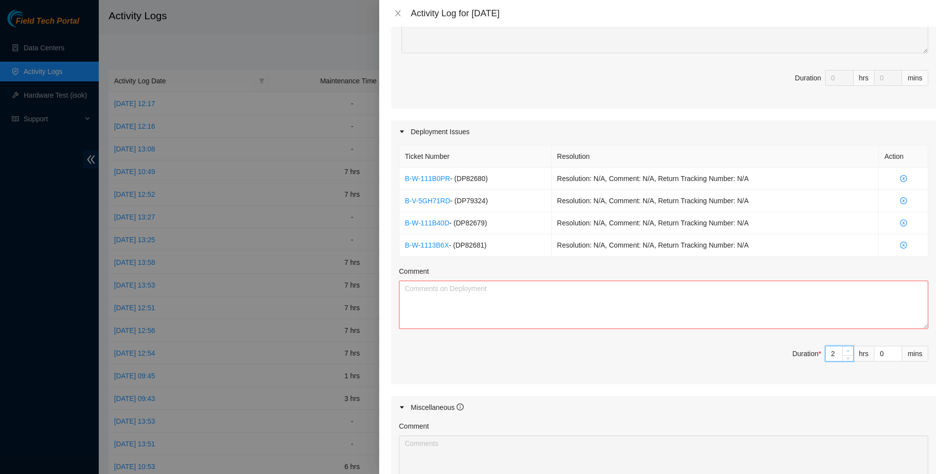
click at [846, 354] on span "up" at bounding box center [848, 351] width 6 height 6
type input "3"
click at [846, 354] on span "up" at bounding box center [848, 351] width 6 height 6
type input "4"
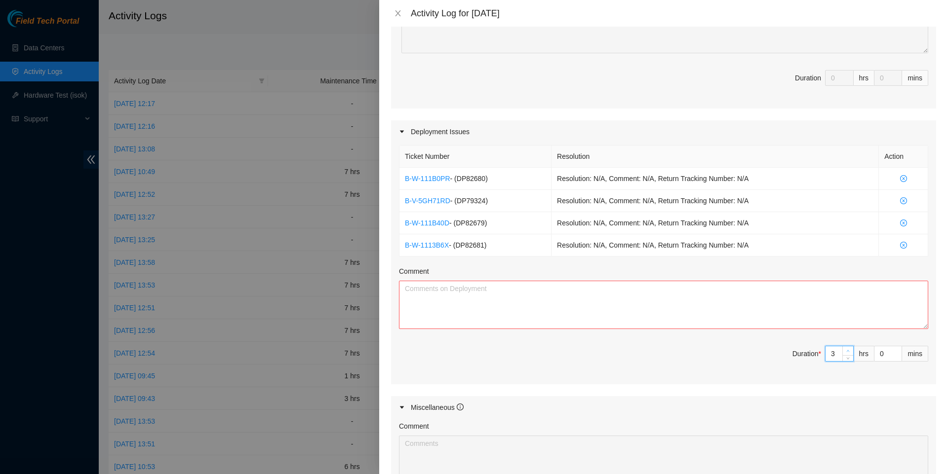
type input "4"
click at [846, 354] on span "up" at bounding box center [848, 351] width 6 height 6
type input "5"
click at [846, 354] on span "up" at bounding box center [848, 351] width 6 height 6
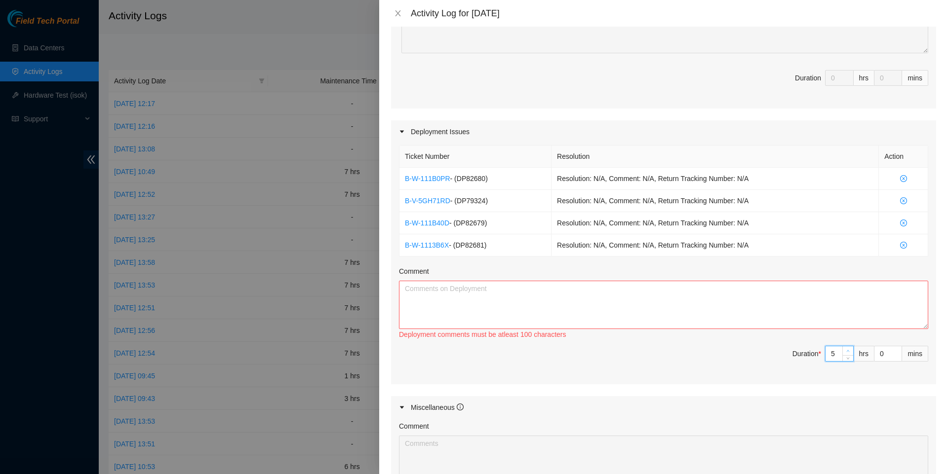
type input "6"
click at [846, 354] on span "up" at bounding box center [848, 351] width 6 height 6
type input "7"
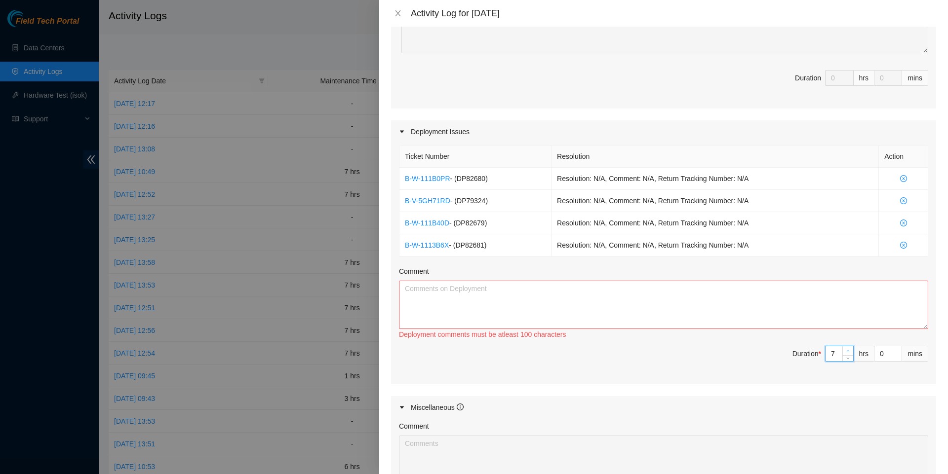
click at [846, 354] on span "up" at bounding box center [848, 351] width 6 height 6
click at [788, 329] on textarea "Comment" at bounding box center [663, 305] width 529 height 48
paste textarea "B-W-111B0PR - (DP82680) Resolution: N/A, Comment: N/A, Return Tracking Number: …"
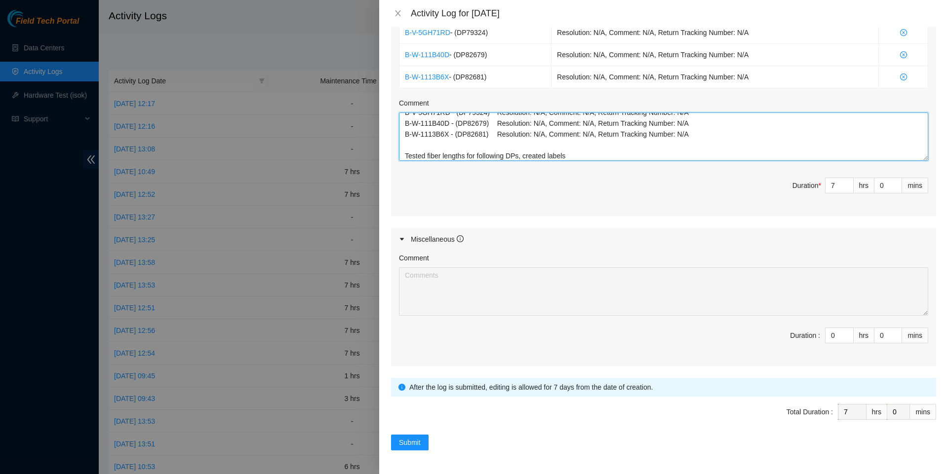
scroll to position [430, 0]
type textarea "B-W-111B0PR - (DP82680) Resolution: N/A, Comment: N/A, Return Tracking Number: …"
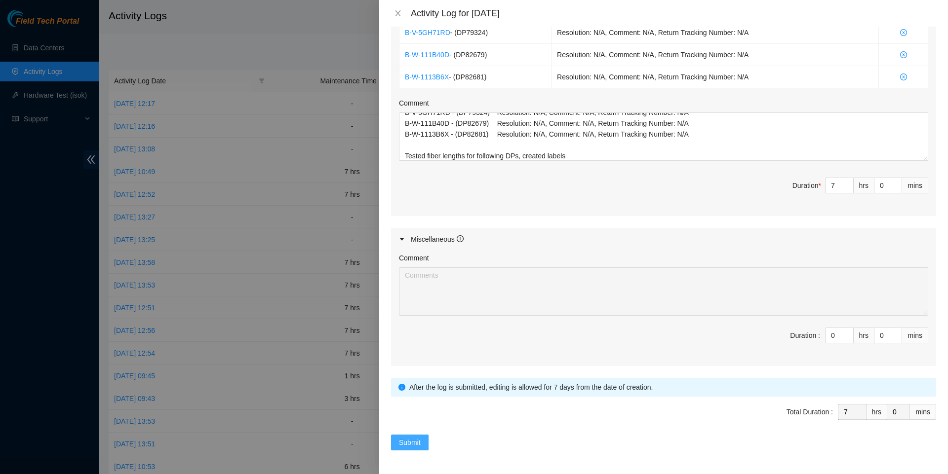
click at [416, 440] on span "Submit" at bounding box center [410, 442] width 22 height 11
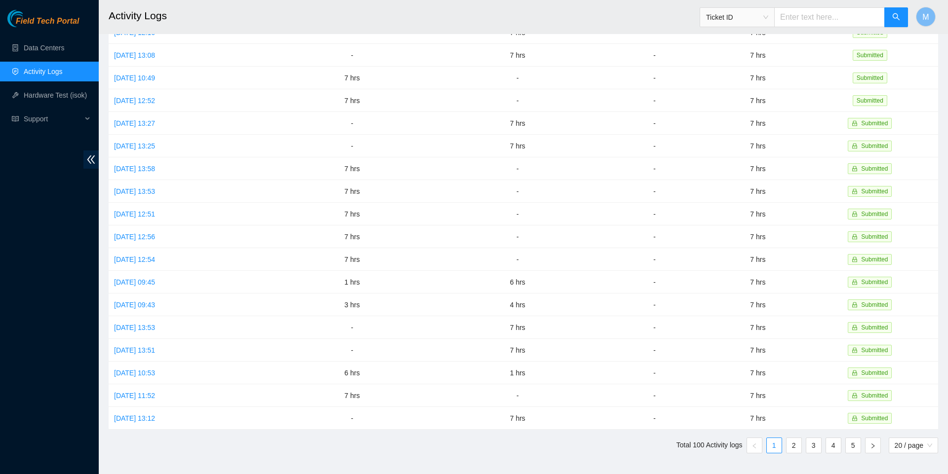
scroll to position [135, 0]
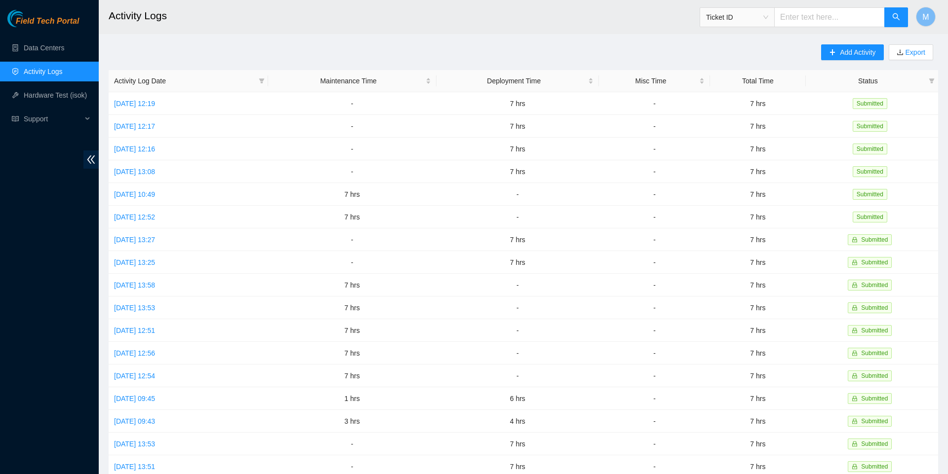
scroll to position [135, 0]
